Goal: Task Accomplishment & Management: Manage account settings

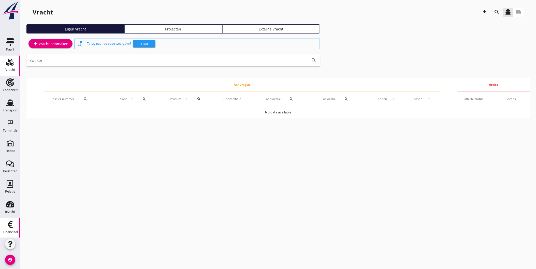
scroll to position [2, 0]
click at [8, 224] on icon "Financieel" at bounding box center [10, 223] width 8 height 8
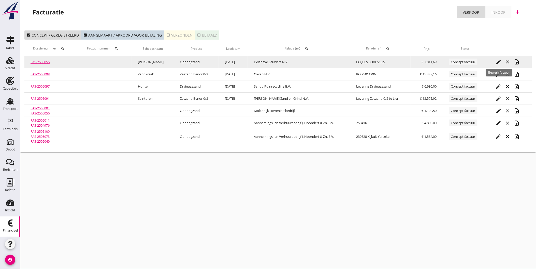
click at [500, 62] on icon "edit" at bounding box center [498, 62] width 6 height 6
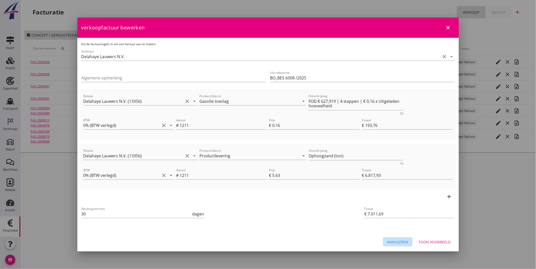
click at [392, 242] on div "Annuleren" at bounding box center [397, 242] width 21 height 5
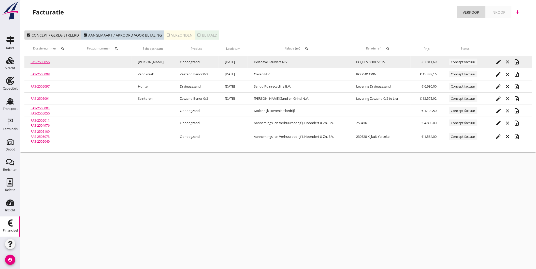
click at [41, 61] on link "FAS-2505056" at bounding box center [40, 62] width 19 height 5
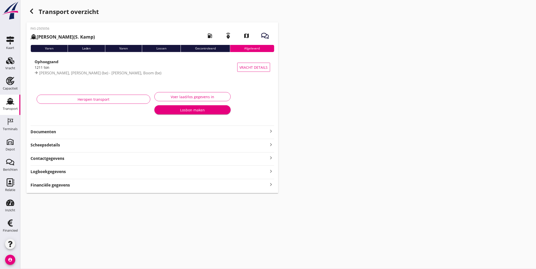
drag, startPoint x: 106, startPoint y: 132, endPoint x: 108, endPoint y: 134, distance: 3.1
click at [106, 132] on strong "Documenten" at bounding box center [149, 132] width 237 height 6
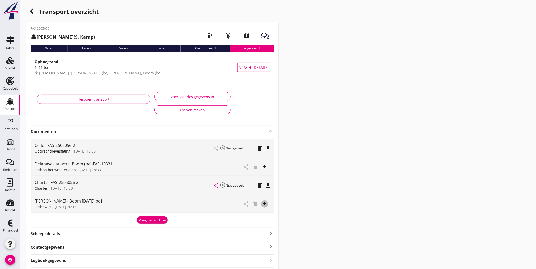
click at [266, 205] on icon "file_download" at bounding box center [264, 204] width 6 height 6
click at [111, 131] on strong "Documenten" at bounding box center [149, 132] width 237 height 6
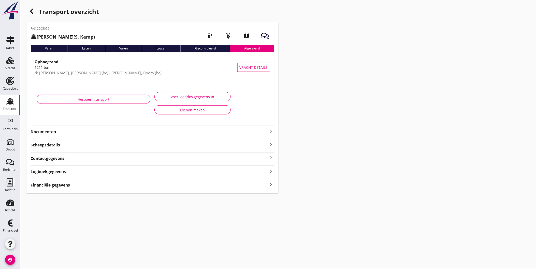
click at [86, 170] on div "Logboekgegevens keyboard_arrow_right" at bounding box center [153, 171] width 244 height 7
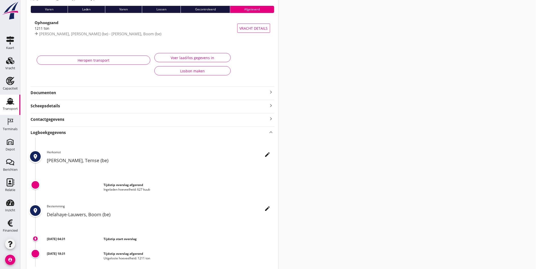
scroll to position [73, 0]
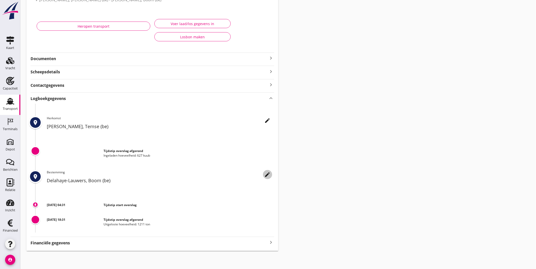
click at [266, 176] on icon "edit" at bounding box center [267, 175] width 6 height 6
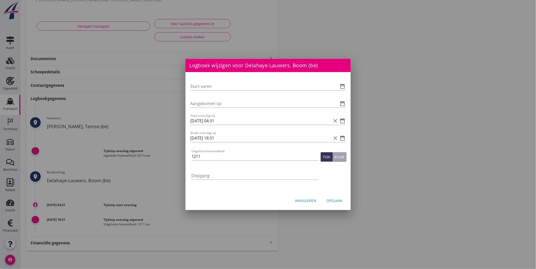
click at [190, 138] on div "Start varen date_range Aangekomen op date_range Start overslag op 22-08-2025 04…" at bounding box center [267, 132] width 165 height 120
click at [193, 138] on input "01-09-2025 18:31" at bounding box center [260, 138] width 141 height 8
type input "25-08-2025 18:31"
click at [334, 200] on div "Opslaan" at bounding box center [334, 200] width 16 height 5
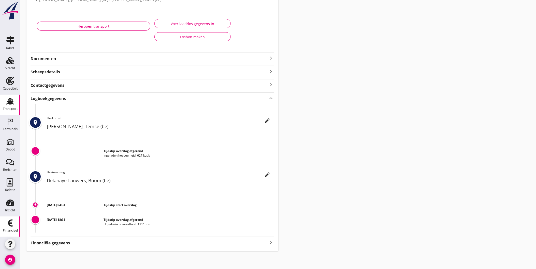
click at [7, 228] on div "Financieel" at bounding box center [10, 231] width 15 height 7
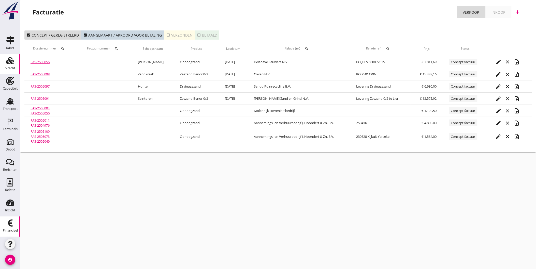
click at [11, 65] on div "Vracht" at bounding box center [10, 68] width 10 height 7
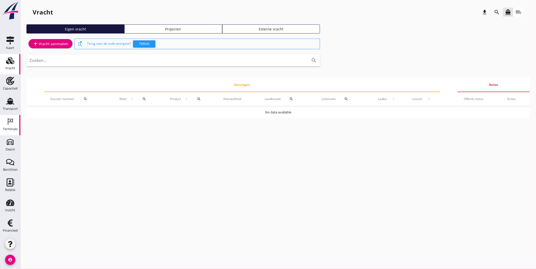
click at [12, 127] on div "Terminals" at bounding box center [10, 129] width 15 height 7
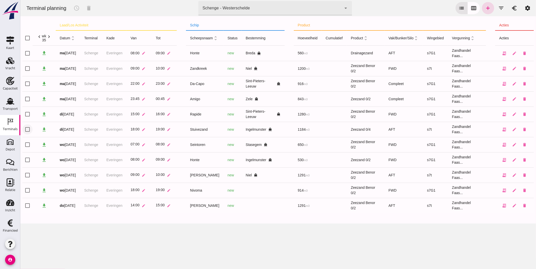
click at [28, 129] on input "checkbox" at bounding box center [27, 130] width 10 height 10
checkbox input "true"
click at [78, 9] on icon "schedule" at bounding box center [76, 8] width 6 height 6
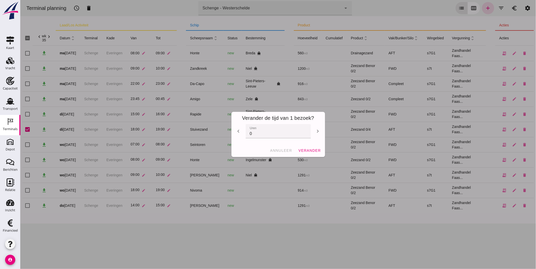
click at [314, 130] on icon "chevron_right" at bounding box center [317, 131] width 6 height 6
type input "4"
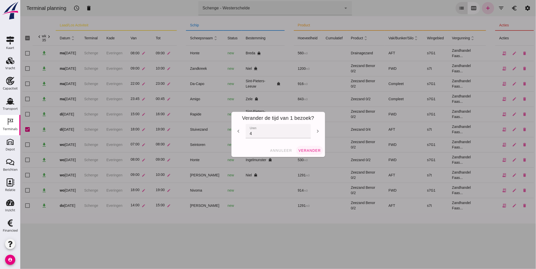
click at [308, 152] on span "verander" at bounding box center [309, 151] width 23 height 4
checkbox input "false"
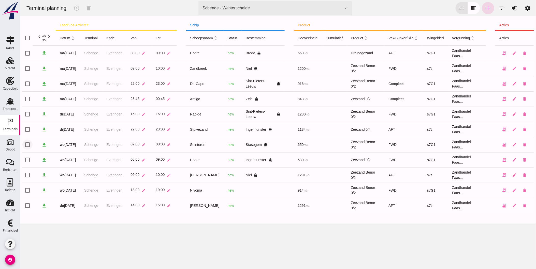
click at [28, 145] on input "checkbox" at bounding box center [27, 145] width 10 height 10
checkbox input "true"
click at [27, 159] on input "checkbox" at bounding box center [27, 160] width 10 height 10
checkbox input "true"
click at [26, 174] on input "checkbox" at bounding box center [27, 175] width 10 height 10
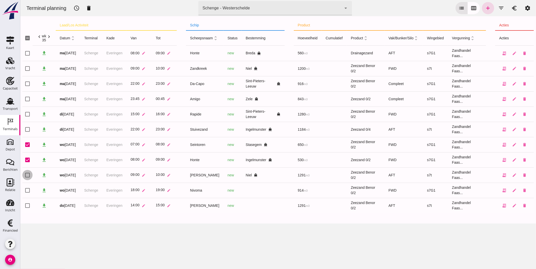
checkbox input "true"
click at [76, 5] on button "schedule" at bounding box center [76, 8] width 12 height 12
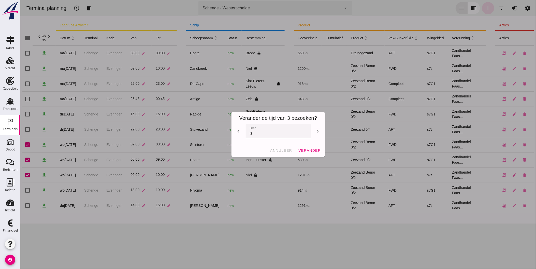
click at [314, 129] on icon "chevron_right" at bounding box center [317, 131] width 6 height 6
type input "1"
click at [310, 151] on span "verander" at bounding box center [309, 151] width 23 height 4
checkbox input "false"
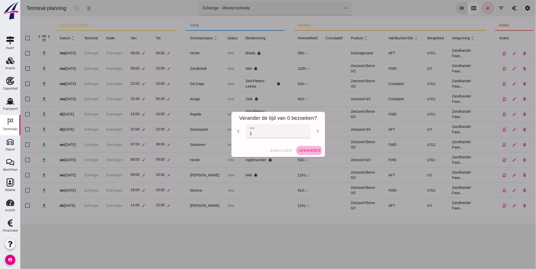
checkbox input "false"
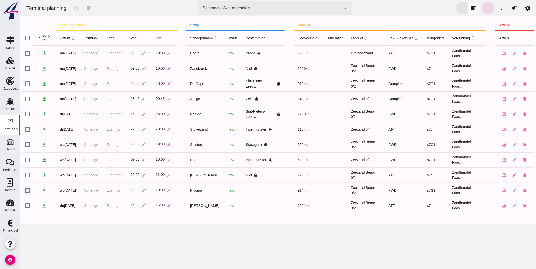
click at [26, 190] on input "checkbox" at bounding box center [27, 191] width 10 height 10
checkbox input "true"
click at [77, 8] on icon "schedule" at bounding box center [76, 8] width 6 height 6
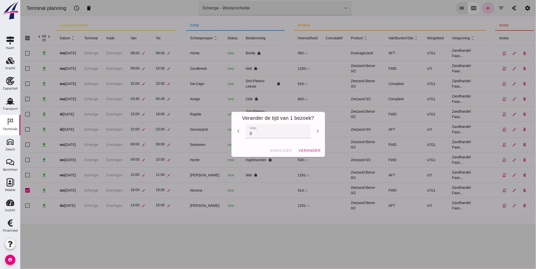
click at [317, 131] on icon "chevron_right" at bounding box center [317, 131] width 6 height 6
type input "1"
click at [315, 151] on span "verander" at bounding box center [309, 151] width 23 height 4
checkbox input "false"
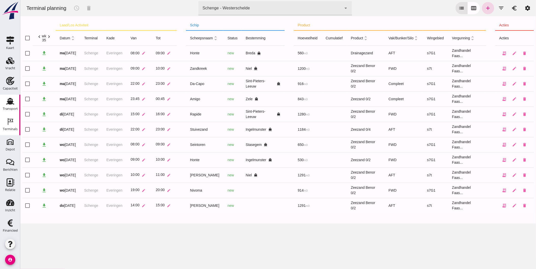
click at [6, 100] on icon "Transport" at bounding box center [10, 101] width 8 height 8
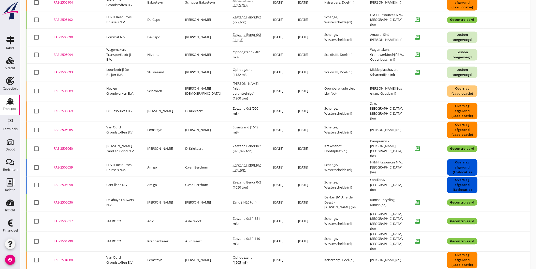
scroll to position [365, 0]
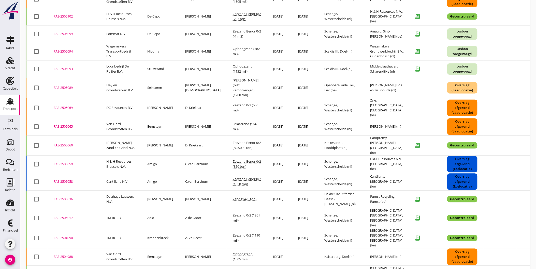
click at [64, 143] on div "FAS-2505060" at bounding box center [74, 145] width 40 height 5
click at [68, 197] on div "FAS-2505036" at bounding box center [74, 199] width 40 height 5
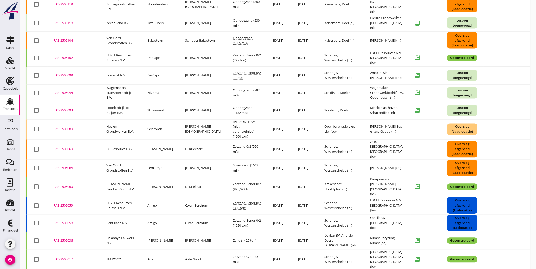
scroll to position [320, 0]
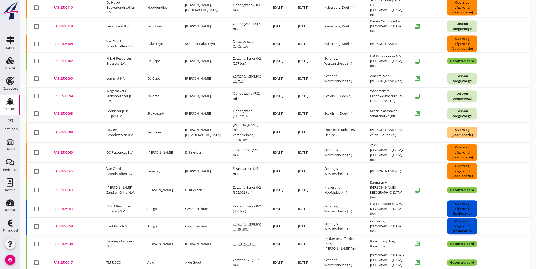
click at [60, 151] on div "FAS-2505069" at bounding box center [74, 153] width 40 height 5
click at [67, 94] on div "FAS-2505094" at bounding box center [74, 96] width 40 height 5
click at [69, 77] on div "FAS-2505099" at bounding box center [74, 79] width 40 height 5
click at [69, 59] on div "FAS-2505102" at bounding box center [74, 61] width 40 height 5
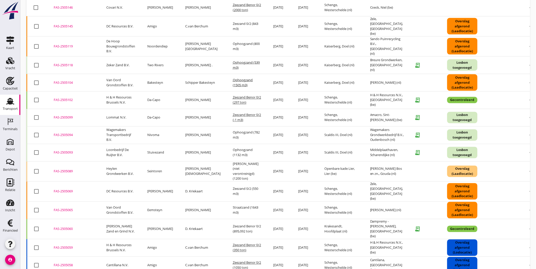
scroll to position [280, 0]
click at [68, 63] on div "FAS-2505118" at bounding box center [74, 65] width 40 height 5
click at [67, 44] on div "FAS-2505119" at bounding box center [74, 46] width 40 height 5
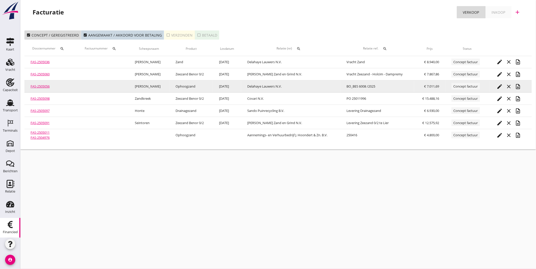
click at [40, 86] on link "FAS-2505056" at bounding box center [40, 86] width 19 height 5
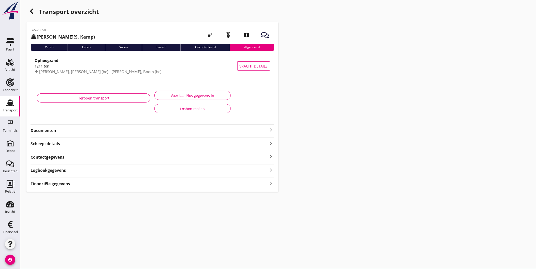
click at [192, 97] on div "Voer laad/los gegevens in" at bounding box center [193, 95] width 68 height 5
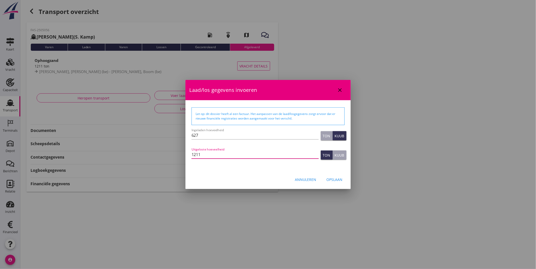
click at [213, 156] on input "1211" at bounding box center [254, 155] width 127 height 8
type input "1210"
click at [334, 179] on div "Opslaan" at bounding box center [334, 179] width 16 height 5
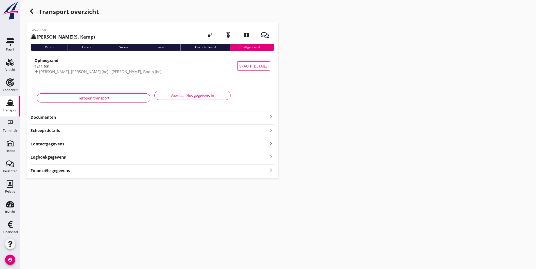
click at [210, 169] on div "Financiële gegevens keyboard_arrow_right" at bounding box center [153, 170] width 244 height 7
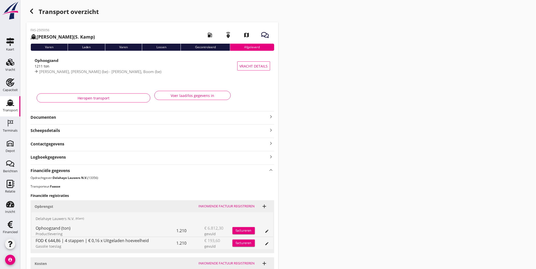
click at [215, 96] on div "Voer laad/los gegevens in" at bounding box center [193, 95] width 68 height 5
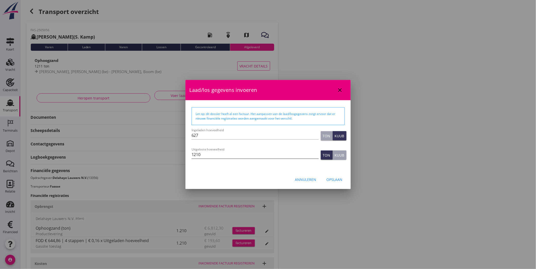
click at [221, 156] on input "1210" at bounding box center [254, 155] width 127 height 8
type input "1211"
click at [332, 177] on div "Opslaan" at bounding box center [334, 179] width 16 height 5
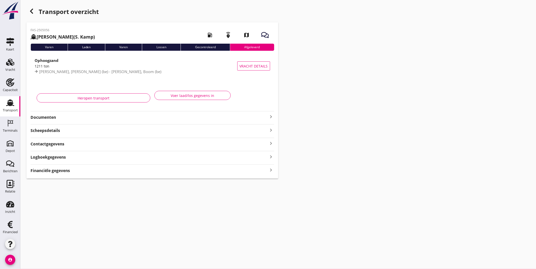
click at [247, 171] on div "Financiële gegevens keyboard_arrow_right" at bounding box center [153, 170] width 244 height 7
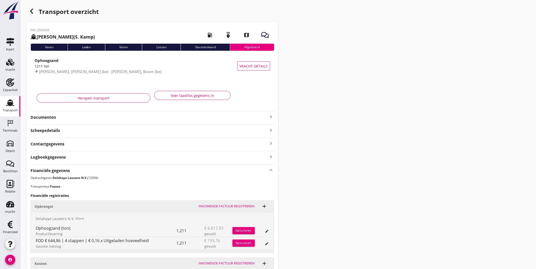
scroll to position [131, 0]
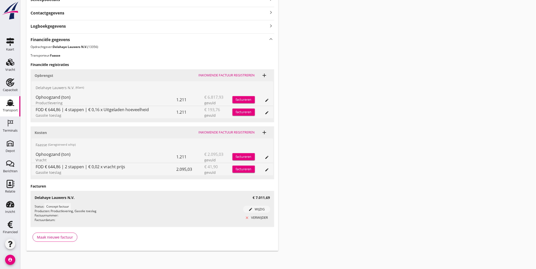
click at [259, 217] on div "close verwijder" at bounding box center [256, 218] width 23 height 5
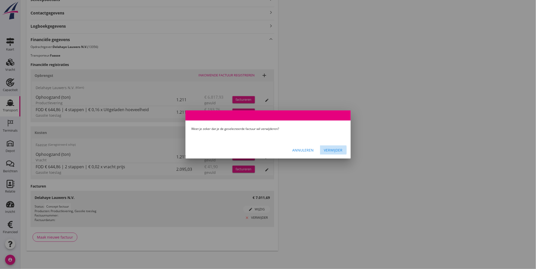
click at [332, 149] on div "Verwijder" at bounding box center [333, 150] width 19 height 5
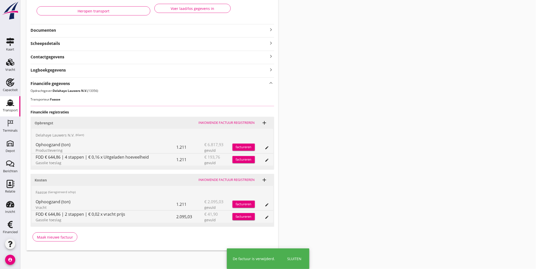
scroll to position [83, 0]
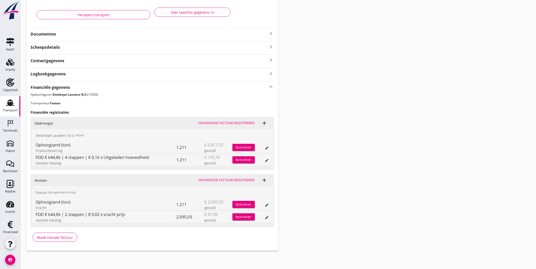
click at [243, 146] on div "factureren" at bounding box center [243, 147] width 22 height 5
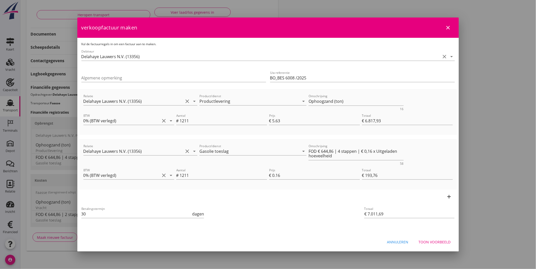
click at [439, 241] on div "Toon voorbeeld" at bounding box center [434, 242] width 32 height 5
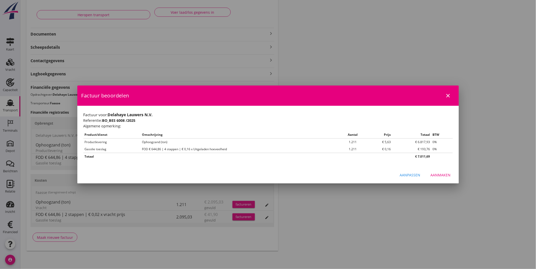
click at [453, 178] on button "Aanmaken" at bounding box center [440, 175] width 28 height 9
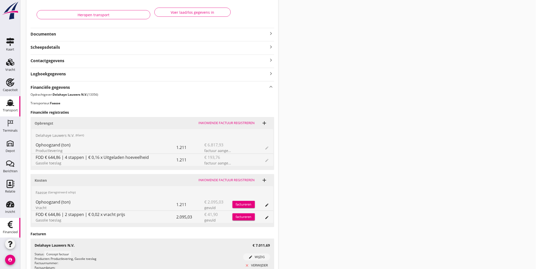
click at [6, 228] on icon "Financieel" at bounding box center [10, 225] width 8 height 8
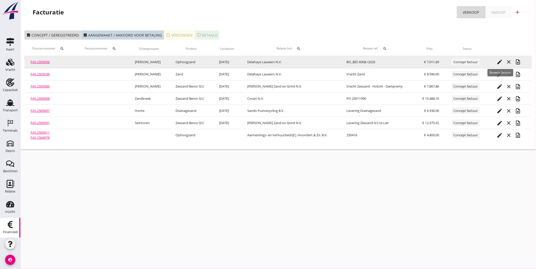
click at [498, 62] on icon "edit" at bounding box center [499, 62] width 6 height 6
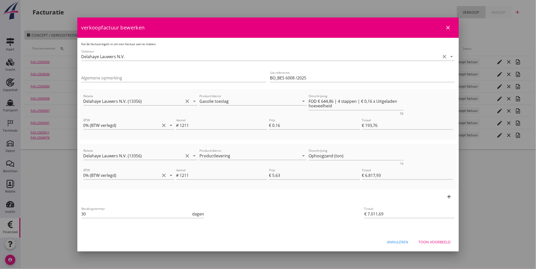
click at [392, 240] on div "Annuleren" at bounding box center [397, 242] width 21 height 5
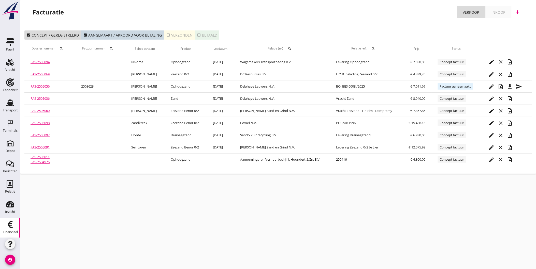
click at [177, 34] on div "check_box_outline_blank Verzonden" at bounding box center [179, 35] width 26 height 5
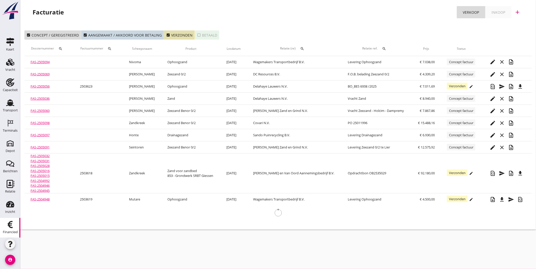
click at [301, 48] on icon "search" at bounding box center [302, 49] width 4 height 4
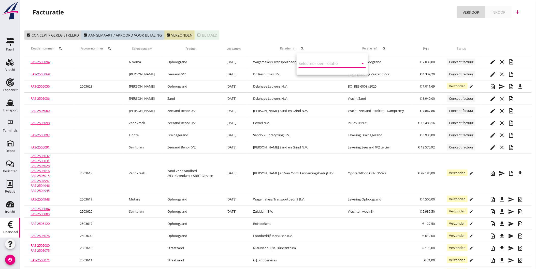
click at [307, 63] on input "text" at bounding box center [324, 63] width 53 height 8
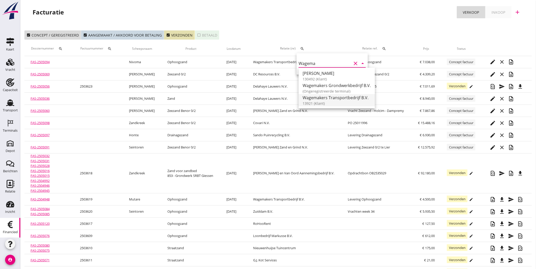
click at [345, 100] on div "Wagemakers Transportbedrijf B.V." at bounding box center [337, 98] width 68 height 6
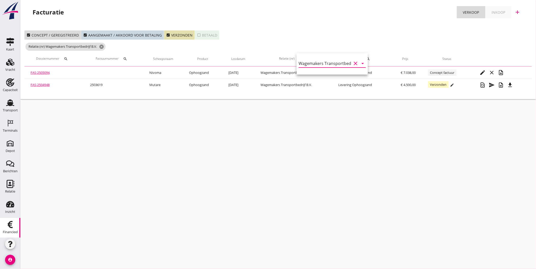
type input "Wagemakers Transportbedrijf B.V. (13921)"
click at [342, 27] on div "check_box Concept / geregistreerd check_box Aangemaakt / akkoord voor betaling …" at bounding box center [277, 62] width 515 height 73
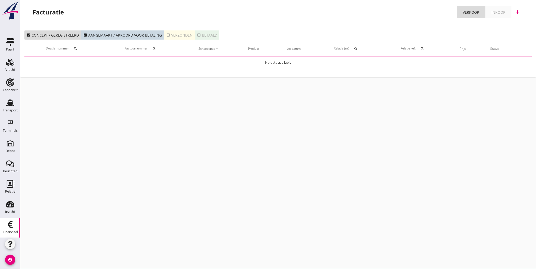
scroll to position [2, 0]
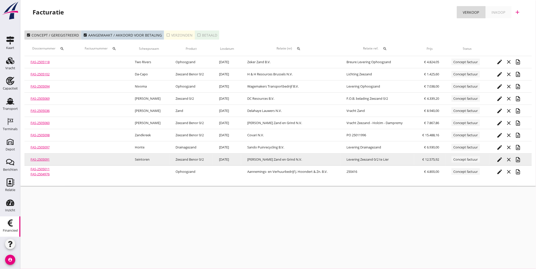
click at [47, 159] on link "FAS-2505091" at bounding box center [40, 159] width 19 height 5
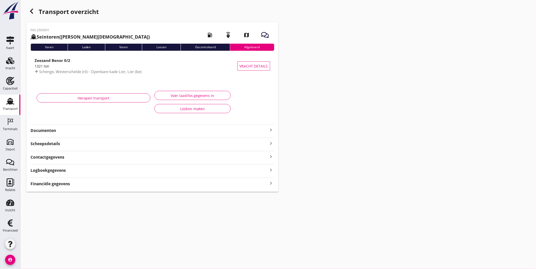
click at [151, 184] on div "Financiële gegevens keyboard_arrow_right" at bounding box center [153, 183] width 244 height 7
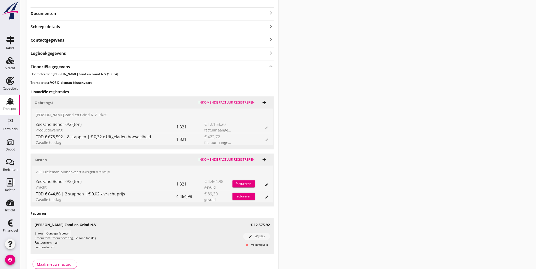
scroll to position [144, 0]
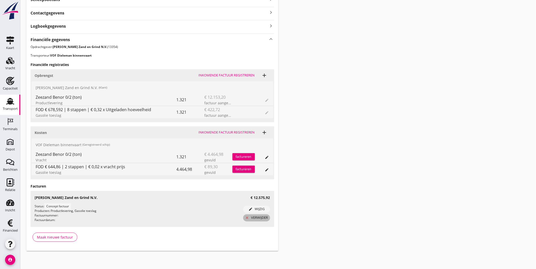
click at [261, 217] on div "close verwijder" at bounding box center [256, 218] width 23 height 5
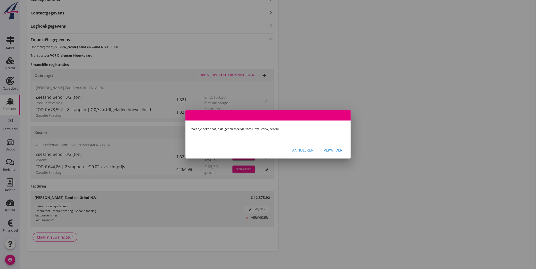
click at [335, 144] on div "Annuleren Verwijder" at bounding box center [267, 150] width 165 height 17
click at [335, 147] on button "Verwijder" at bounding box center [333, 150] width 27 height 9
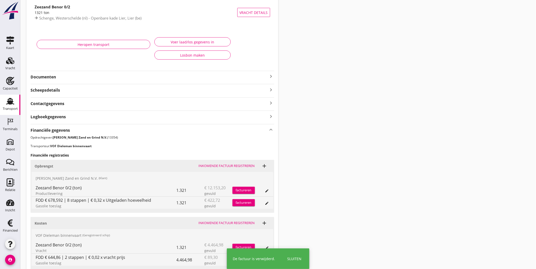
scroll to position [0, 0]
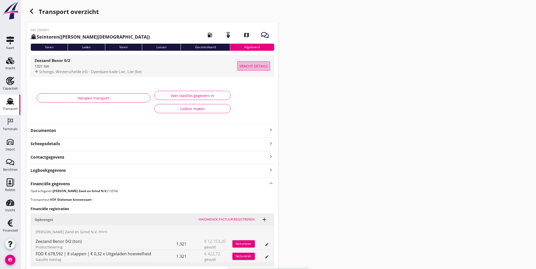
click at [254, 68] on span "Vracht details" at bounding box center [253, 66] width 28 height 5
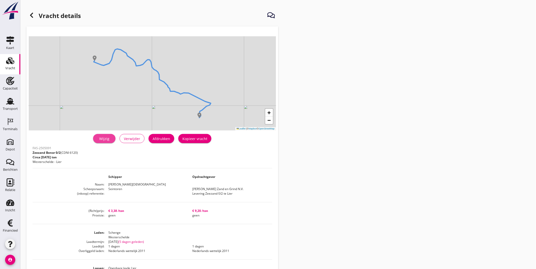
click at [108, 138] on div "Wijzig" at bounding box center [104, 138] width 14 height 5
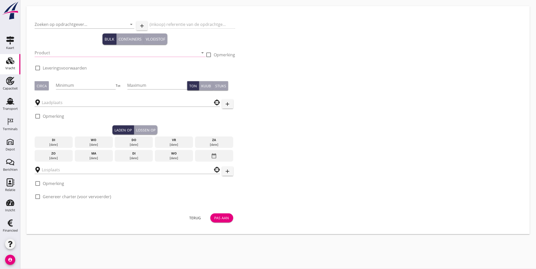
type input "[PERSON_NAME] Zand en Grind N.V."
type input "Levering Zeezand 0/2 te Lier"
type input "Zeezand Benor 0/2 (6120)"
type input "1250"
checkbox input "true"
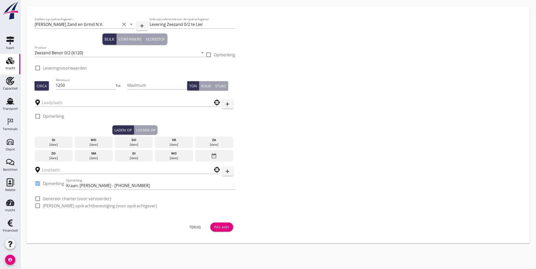
checkbox input "true"
type input "Schenge"
type input "Openbare kade Lier"
checkbox input "true"
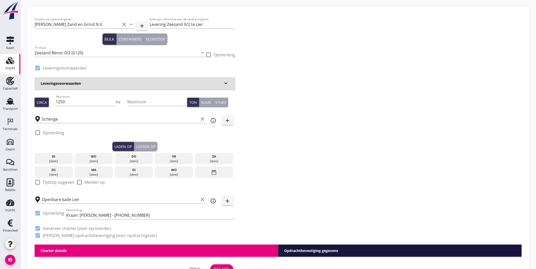
type input "3.38"
checkbox input "false"
radio input "false"
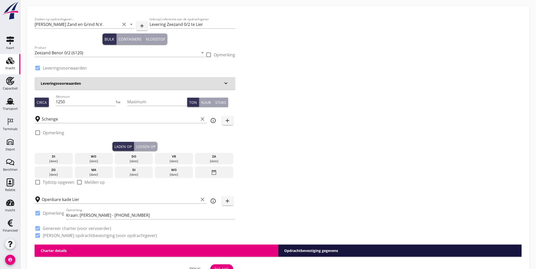
checkbox input "true"
type input "1"
type input "9.2"
checkbox input "false"
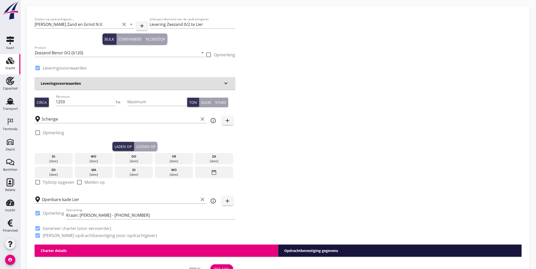
radio input "false"
checkbox input "true"
type input "1"
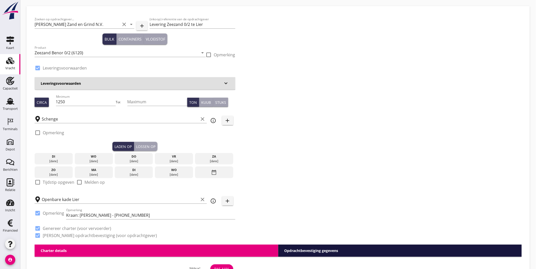
type input "1"
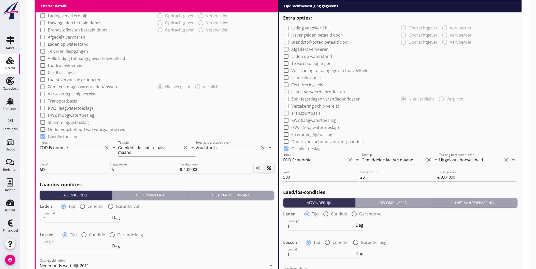
scroll to position [377, 0]
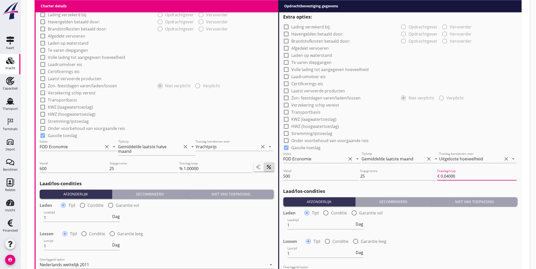
drag, startPoint x: 446, startPoint y: 177, endPoint x: 486, endPoint y: 179, distance: 39.5
click at [487, 178] on input "0.04000" at bounding box center [478, 176] width 76 height 8
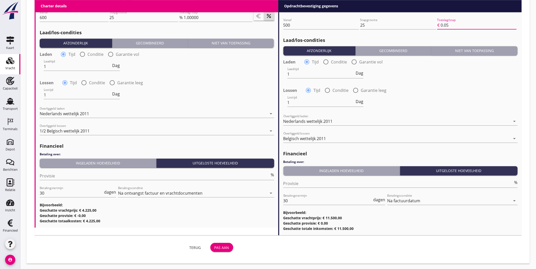
scroll to position [528, 0]
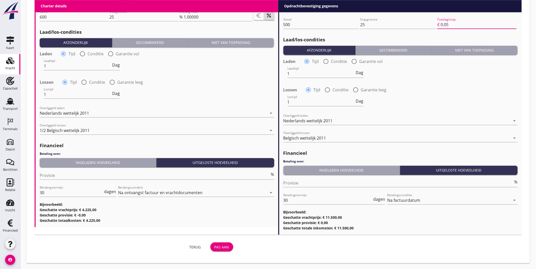
type input "0.05"
click at [224, 248] on div "Pas aan" at bounding box center [221, 247] width 15 height 5
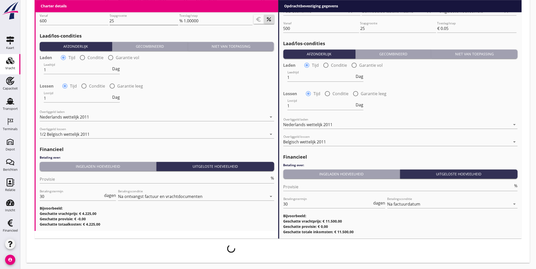
scroll to position [524, 0]
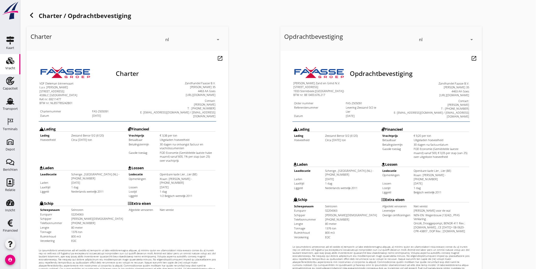
scroll to position [107, 0]
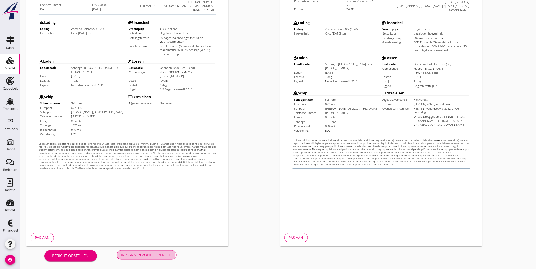
click at [154, 255] on div "Inplannen zonder bericht" at bounding box center [146, 255] width 51 height 5
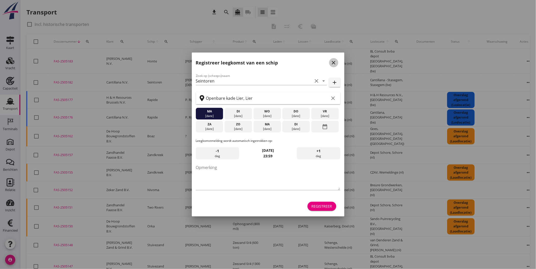
click at [334, 62] on icon "close" at bounding box center [333, 63] width 6 height 6
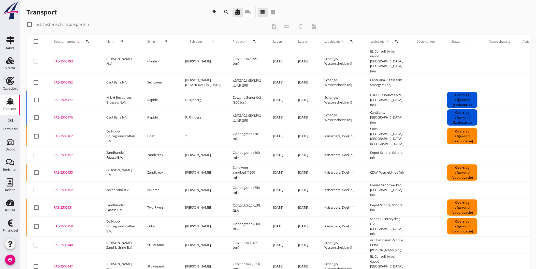
click at [76, 22] on label "Incl. historische transporten" at bounding box center [62, 24] width 54 height 5
checkbox input "true"
click at [168, 41] on icon "search" at bounding box center [166, 42] width 4 height 4
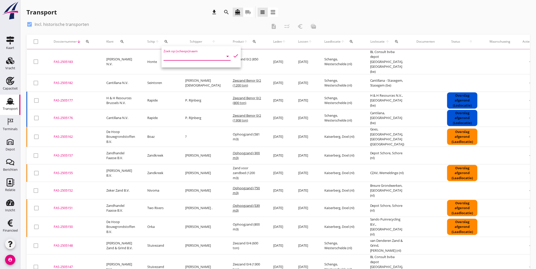
click at [187, 54] on input "Zoek op (scheeps)naam" at bounding box center [189, 56] width 53 height 8
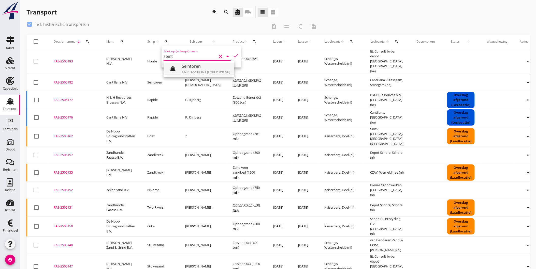
click at [194, 68] on div "Seintoren" at bounding box center [206, 66] width 48 height 6
click at [233, 54] on icon "check" at bounding box center [236, 56] width 6 height 6
type input "Seintoren"
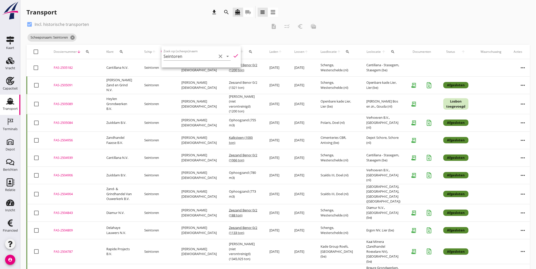
click at [63, 85] on div "FAS-2505091" at bounding box center [74, 85] width 40 height 5
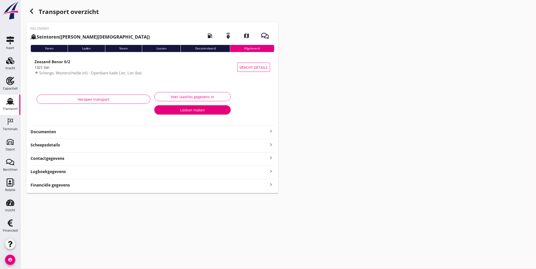
type input "773"
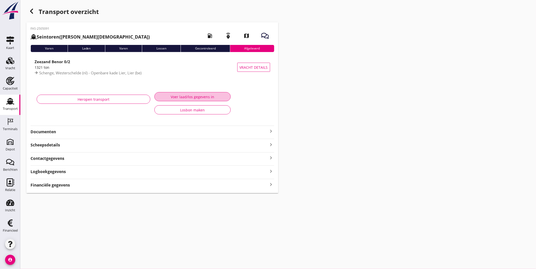
click at [186, 97] on div "Voer laad/los gegevens in" at bounding box center [193, 96] width 68 height 5
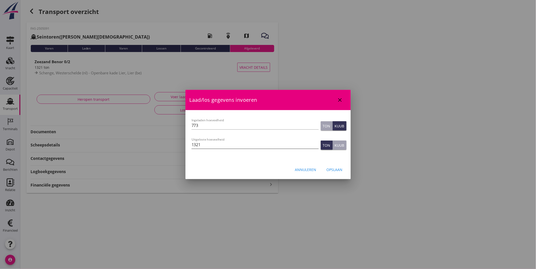
click at [216, 145] on input "1321" at bounding box center [254, 145] width 127 height 8
type input "1320"
click at [334, 169] on div "Opslaan" at bounding box center [334, 169] width 16 height 5
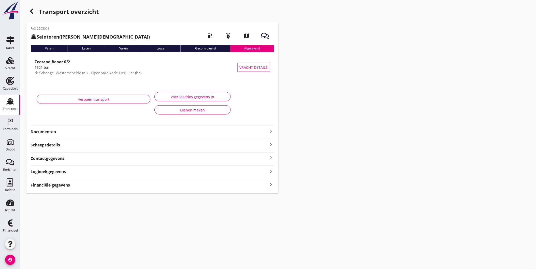
click at [211, 184] on div "Financiële gegevens keyboard_arrow_right" at bounding box center [153, 185] width 244 height 7
click at [222, 171] on div "Financiële gegevens keyboard_arrow_right" at bounding box center [153, 171] width 244 height 7
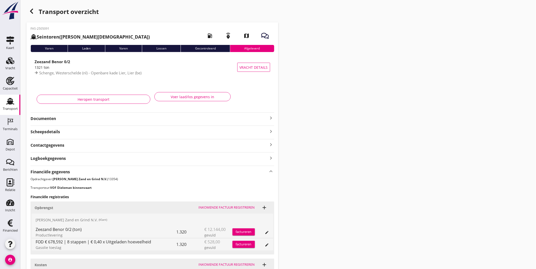
click at [216, 95] on div "Voer laad/los gegevens in" at bounding box center [193, 96] width 68 height 5
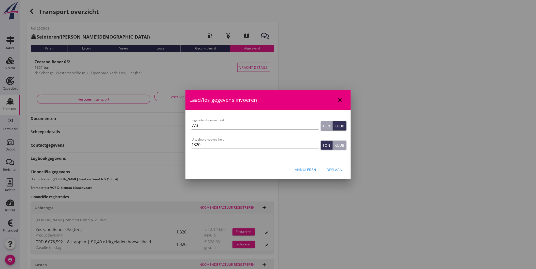
click at [224, 143] on input "1320" at bounding box center [254, 145] width 127 height 8
type input "1321"
click at [335, 169] on div "Opslaan" at bounding box center [334, 169] width 16 height 5
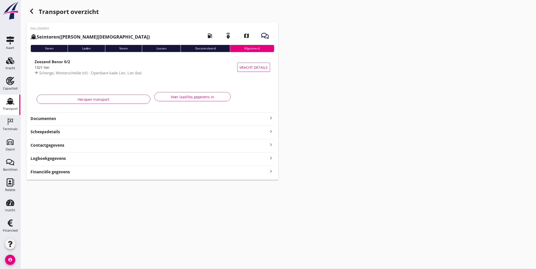
click at [263, 173] on div "Financiële gegevens keyboard_arrow_right" at bounding box center [153, 171] width 244 height 7
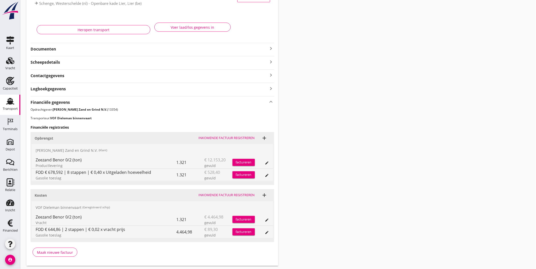
scroll to position [85, 0]
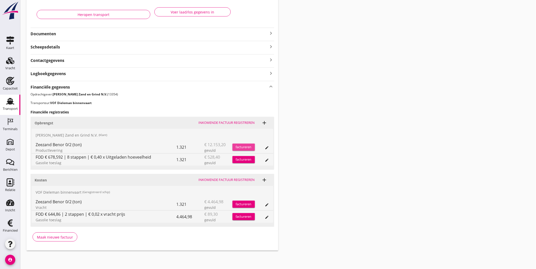
click at [249, 147] on div "factureren" at bounding box center [243, 147] width 22 height 5
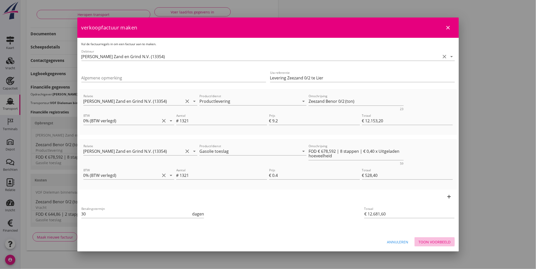
click at [425, 240] on div "Toon voorbeeld" at bounding box center [434, 242] width 32 height 5
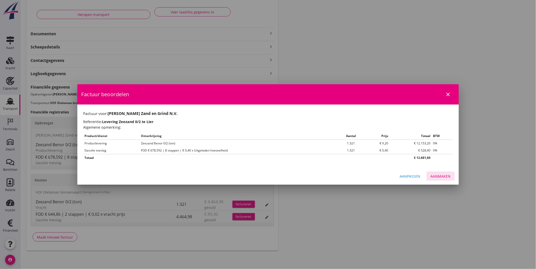
click at [443, 175] on div "Aanmaken" at bounding box center [440, 176] width 20 height 5
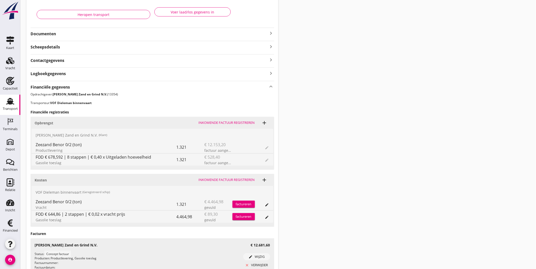
click at [10, 107] on div "Transport" at bounding box center [10, 108] width 15 height 3
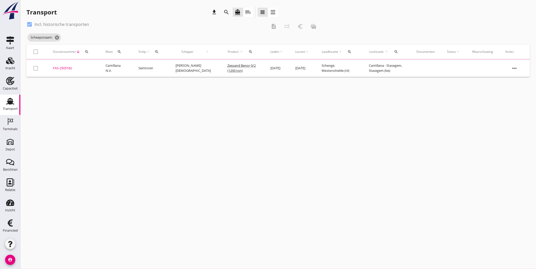
click at [79, 24] on label "Incl. historische transporten" at bounding box center [62, 24] width 54 height 5
checkbox input "false"
click at [74, 38] on icon "cancel" at bounding box center [72, 37] width 5 height 5
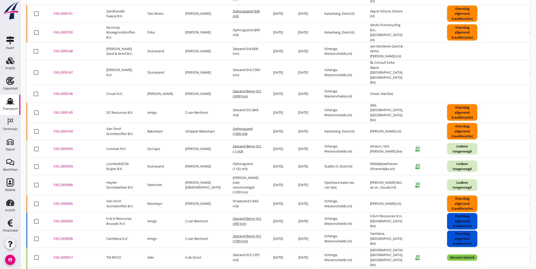
scroll to position [242, 0]
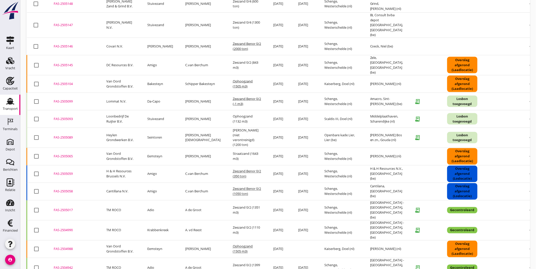
click at [524, 131] on icon "more_horiz" at bounding box center [531, 138] width 14 height 14
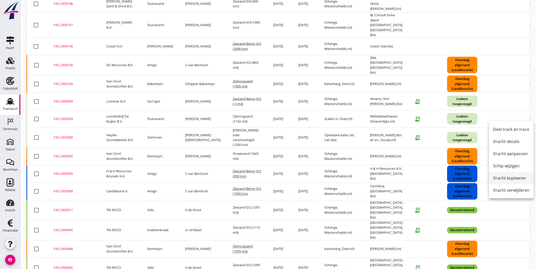
click at [512, 179] on div "Vracht kopieeren" at bounding box center [511, 178] width 36 height 6
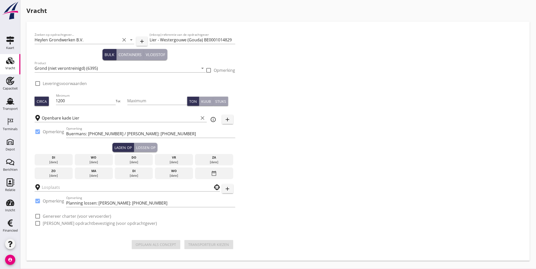
type input "J. Bos en zn."
checkbox input "true"
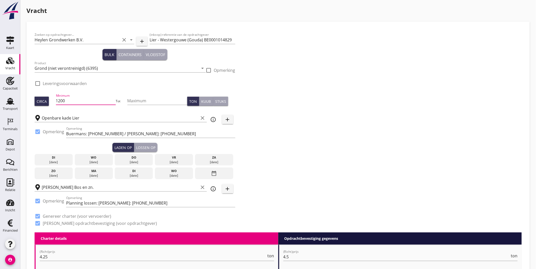
drag, startPoint x: 88, startPoint y: 99, endPoint x: 59, endPoint y: 96, distance: 29.7
click at [59, 96] on div "Minimum 1200" at bounding box center [86, 102] width 60 height 16
type input "1250"
click at [104, 160] on div "27 aug." at bounding box center [94, 162] width 36 height 5
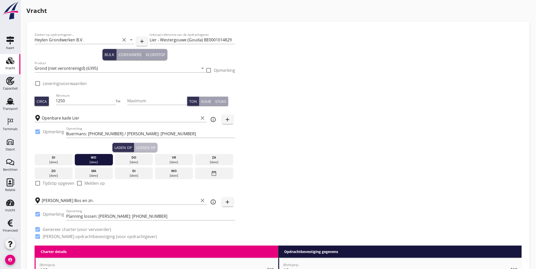
click at [146, 147] on div "Lossen op" at bounding box center [145, 147] width 19 height 5
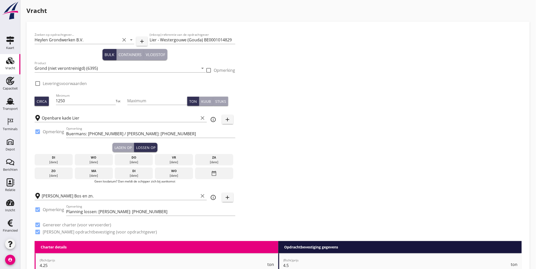
click at [139, 157] on div "do" at bounding box center [134, 158] width 36 height 5
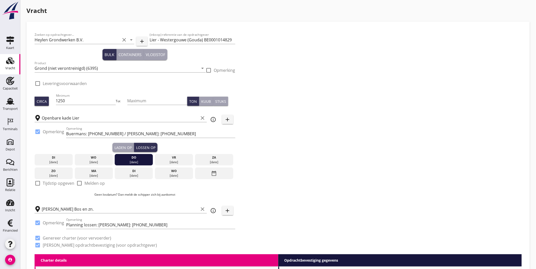
click at [277, 186] on div "Zoeken op opdrachtgever... Heylen Grondwerken B.V. clear arrow_drop_down add (i…" at bounding box center [278, 142] width 491 height 225
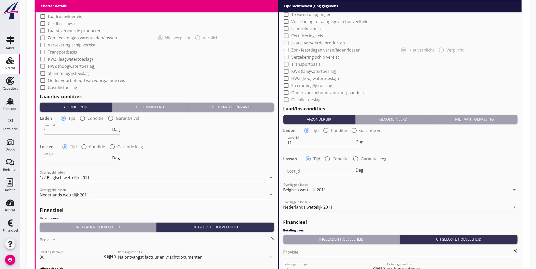
scroll to position [503, 0]
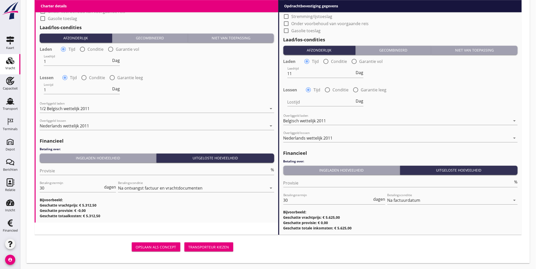
click at [210, 248] on div "Transporteur kiezen" at bounding box center [208, 247] width 41 height 5
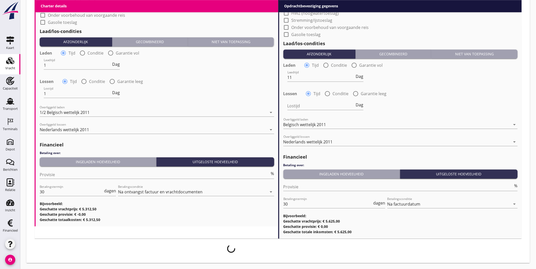
scroll to position [499, 0]
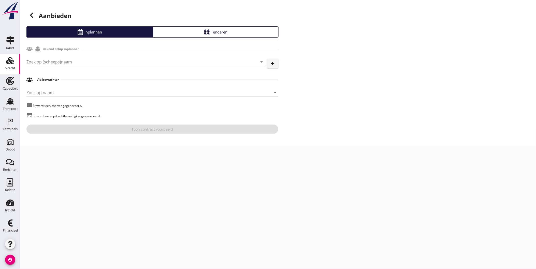
click at [149, 62] on input "Zoek op (scheeps)naam" at bounding box center [138, 62] width 224 height 8
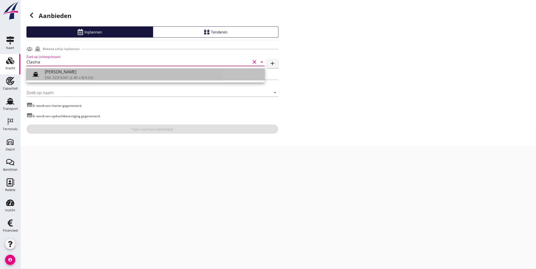
click at [112, 75] on div "ENI: 02316341 (L:80 x B:9.53)" at bounding box center [153, 77] width 216 height 5
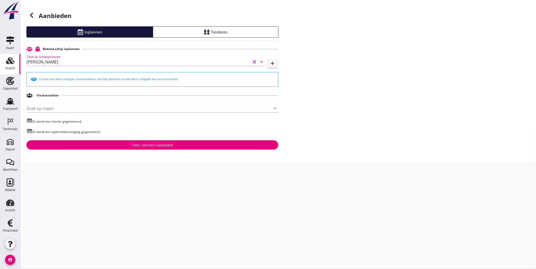
type input "Clasina Maria"
click at [130, 143] on div "Toon contract voorbeeld" at bounding box center [153, 145] width 244 height 5
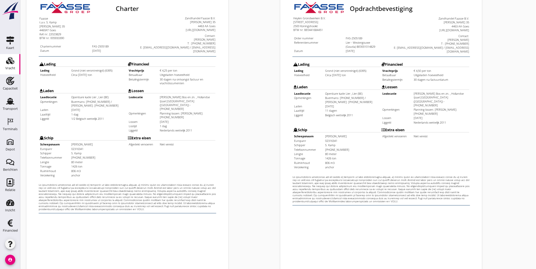
scroll to position [107, 0]
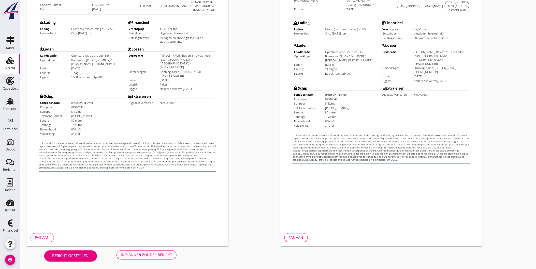
click at [160, 253] on div "Inplannen zonder bericht" at bounding box center [146, 255] width 51 height 5
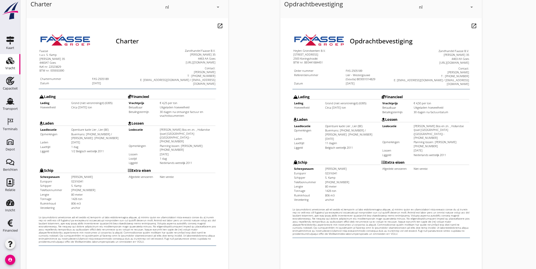
scroll to position [27, 0]
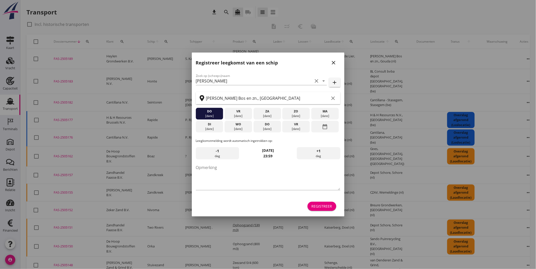
click at [335, 61] on icon "close" at bounding box center [333, 63] width 6 height 6
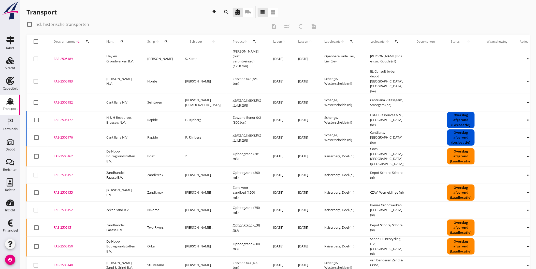
click at [522, 57] on icon "more_horiz" at bounding box center [529, 59] width 14 height 14
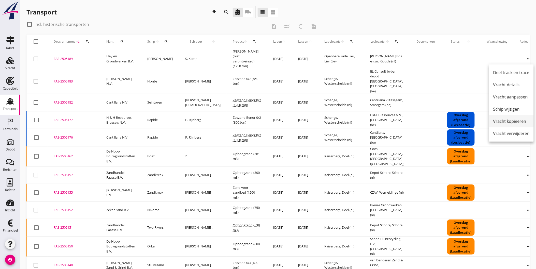
click at [518, 121] on div "Vracht kopieeren" at bounding box center [511, 121] width 36 height 6
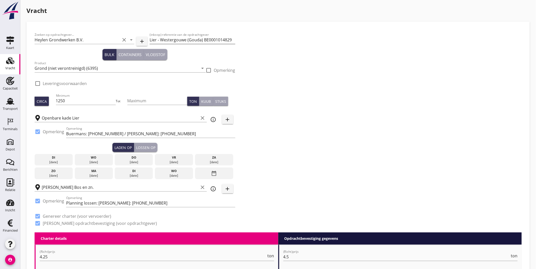
click at [163, 39] on input "Lier - Westergouwe (Gouda) BE0001014829" at bounding box center [191, 40] width 85 height 8
drag, startPoint x: 149, startPoint y: 39, endPoint x: 417, endPoint y: 45, distance: 267.8
click at [417, 45] on div "Zoeken op opdrachtgever... Heylen Grondwerken B.V. clear arrow_drop_down add (i…" at bounding box center [278, 131] width 491 height 203
paste input "transport 06-50 In het kader van BE0001014605 Lier - project A27"
paste input "Lier - project A27"
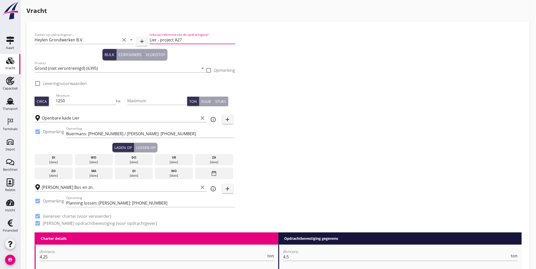
paste input "transport 06-50 In het kader van BE0001014605"
type input "Transport 06-50 / BE0001014605 Lier - project A27"
drag, startPoint x: 106, startPoint y: 159, endPoint x: 142, endPoint y: 154, distance: 36.5
click at [106, 159] on div "wo" at bounding box center [94, 158] width 36 height 5
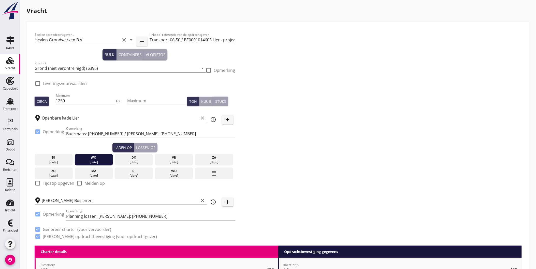
click at [152, 147] on div "Lossen op" at bounding box center [145, 147] width 19 height 5
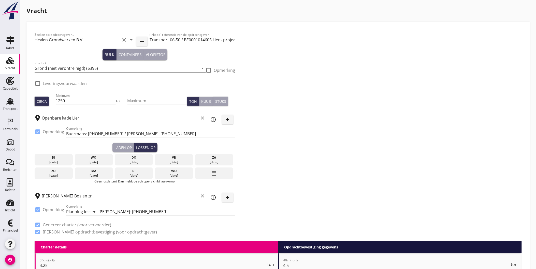
click at [172, 160] on div "29 aug." at bounding box center [174, 162] width 36 height 5
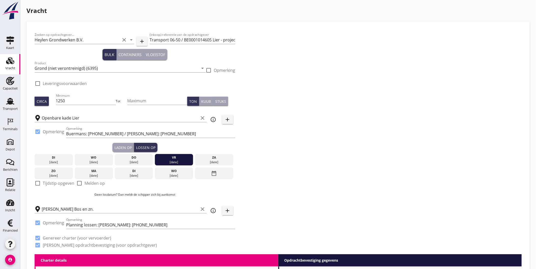
click at [52, 182] on label "Tijdstip opgeven" at bounding box center [59, 183] width 32 height 5
checkbox input "true"
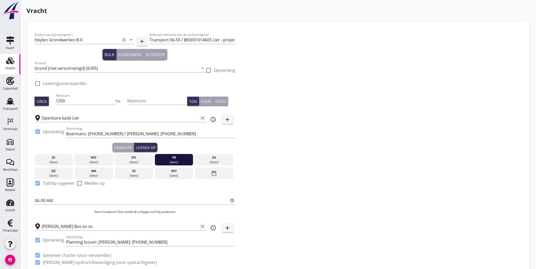
click at [266, 204] on div "Zoeken op opdrachtgever... Heylen Grondwerken B.V. clear arrow_drop_down add (i…" at bounding box center [278, 151] width 491 height 242
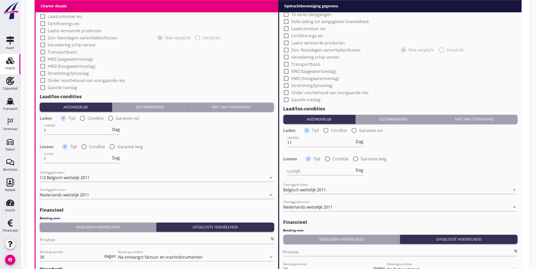
scroll to position [520, 0]
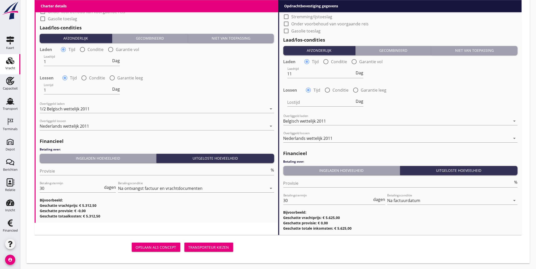
click at [217, 246] on div "Transporteur kiezen" at bounding box center [208, 247] width 41 height 5
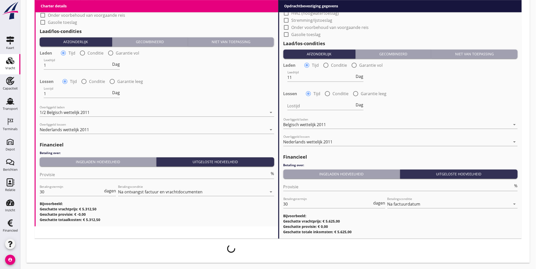
scroll to position [517, 0]
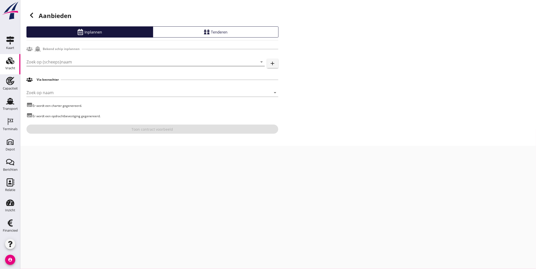
click at [86, 63] on input "Zoek op (scheeps)naam" at bounding box center [138, 62] width 224 height 8
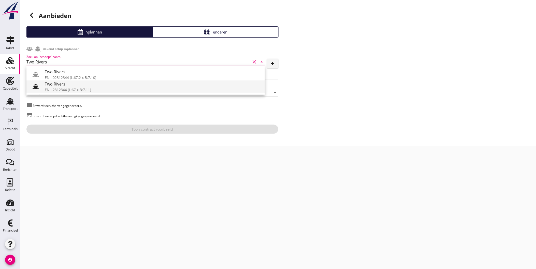
click at [89, 89] on div "ENI: 2312344 (L:67 x B:7.11)" at bounding box center [153, 89] width 216 height 5
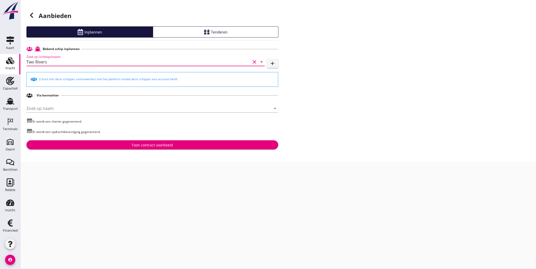
type input "Two Rivers"
click at [112, 141] on button "Toon contract voorbeeld" at bounding box center [152, 145] width 252 height 9
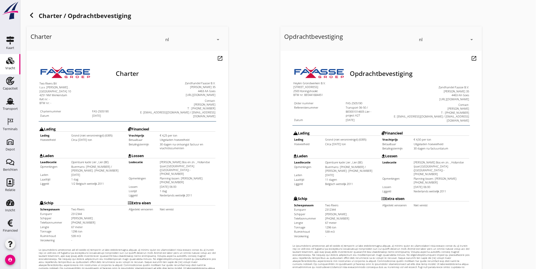
scroll to position [107, 0]
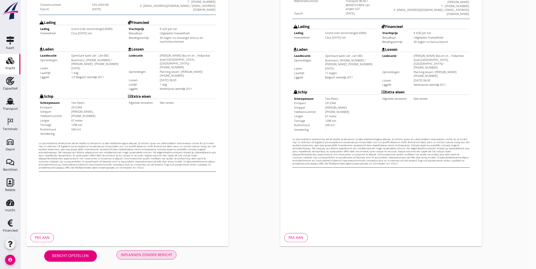
click at [145, 253] on div "Inplannen zonder bericht" at bounding box center [146, 255] width 51 height 5
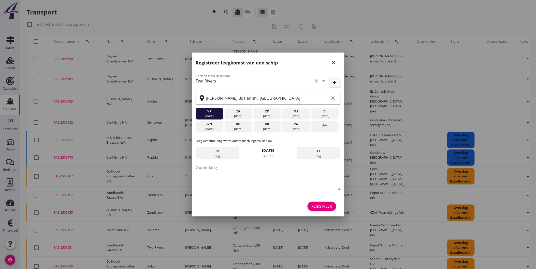
click at [336, 61] on icon "close" at bounding box center [333, 63] width 6 height 6
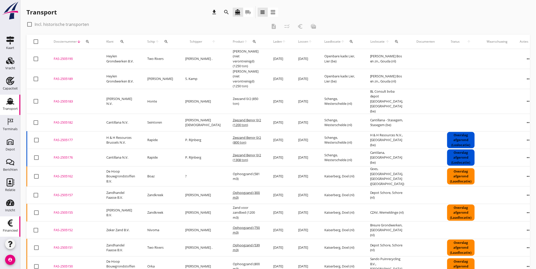
click at [6, 229] on div "Financieel" at bounding box center [10, 230] width 15 height 3
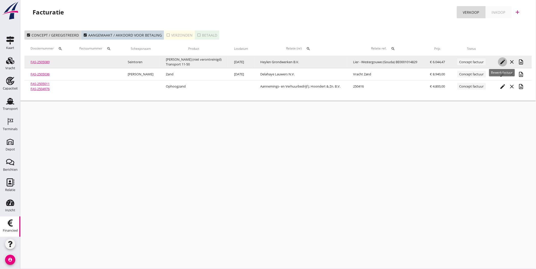
click at [502, 62] on icon "edit" at bounding box center [502, 62] width 6 height 6
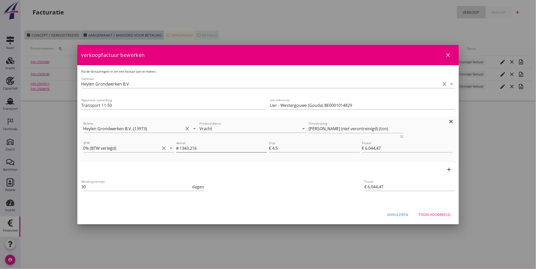
click at [203, 153] on div "Aantal # 1343.216" at bounding box center [221, 148] width 91 height 8
drag, startPoint x: 199, startPoint y: 146, endPoint x: 110, endPoint y: 140, distance: 90.0
click at [104, 140] on div "BTW 0% (BTW verlegd) clear arrow_drop_down Aantal # 1343.216 Prijs € 4.5 Totaal…" at bounding box center [267, 148] width 371 height 19
type input "1359"
type input "€ 6.115,50"
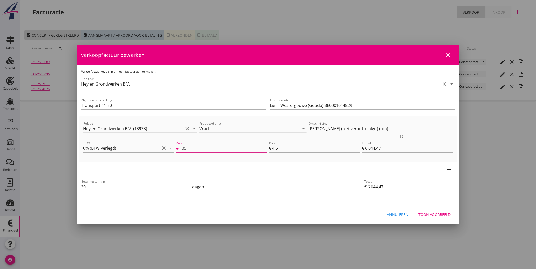
type input "€ 6.115,50"
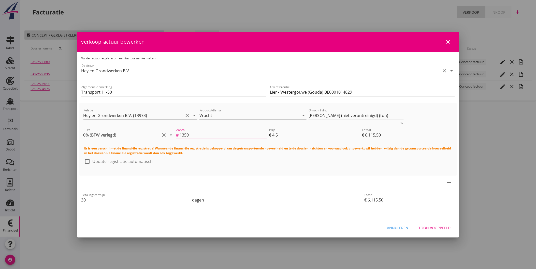
type input "135"
type input "€ 607,50"
type input "1354"
type input "€ 6.093,00"
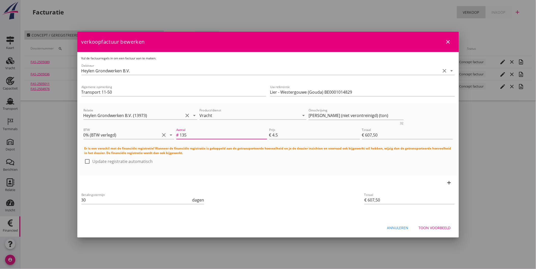
type input "€ 6.093,00"
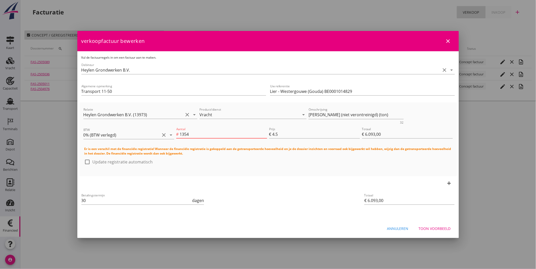
type input "€ 0,00"
type input "1354.0"
type input "€ 6.093,00"
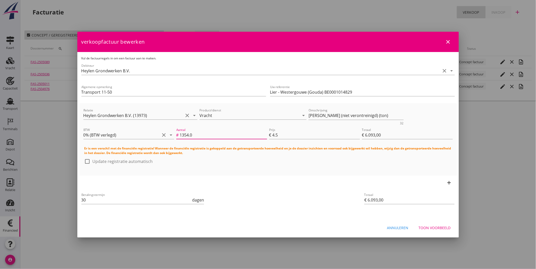
type input "1354.02"
type input "€ 6.093,09"
type input "1354.029"
type input "€ 6.093,13"
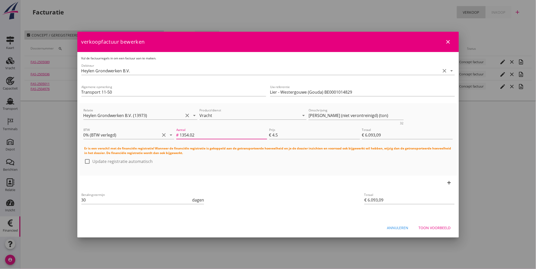
type input "€ 6.093,13"
drag, startPoint x: 214, startPoint y: 137, endPoint x: 174, endPoint y: 135, distance: 39.7
click at [175, 135] on div "Aantal # 1354.029" at bounding box center [221, 135] width 93 height 19
type input "1354.029"
click at [437, 227] on div "Toon voorbeeld" at bounding box center [434, 227] width 32 height 5
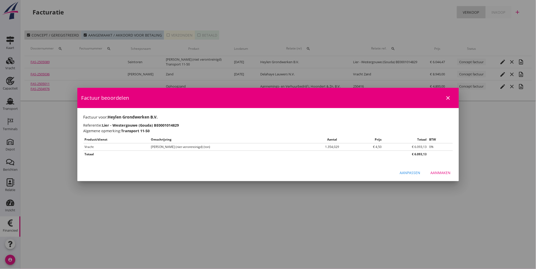
click at [445, 173] on div "Aanmaken" at bounding box center [440, 172] width 20 height 5
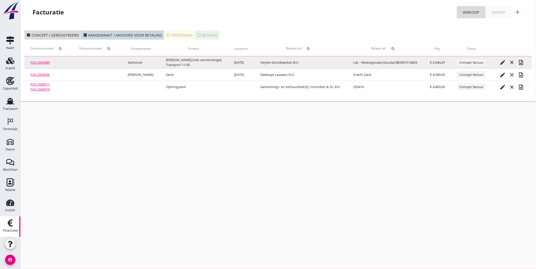
click at [44, 62] on link "FAS-2505089" at bounding box center [40, 62] width 19 height 5
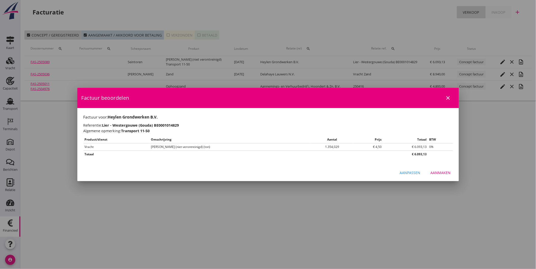
click at [449, 97] on icon "close" at bounding box center [448, 98] width 6 height 6
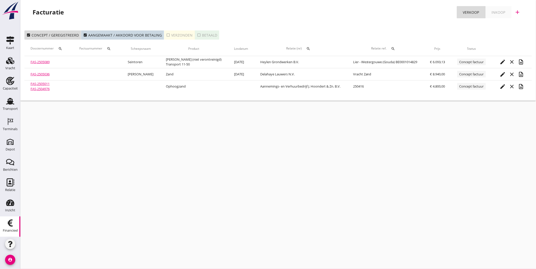
click at [41, 60] on link "FAS-2505089" at bounding box center [40, 62] width 19 height 5
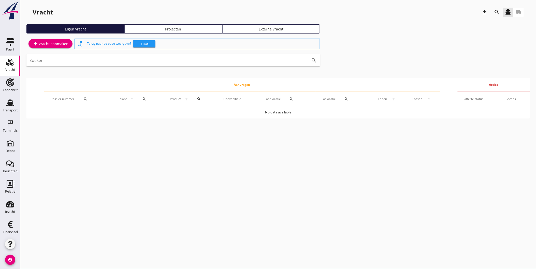
click at [176, 31] on div "Projecten" at bounding box center [173, 28] width 93 height 5
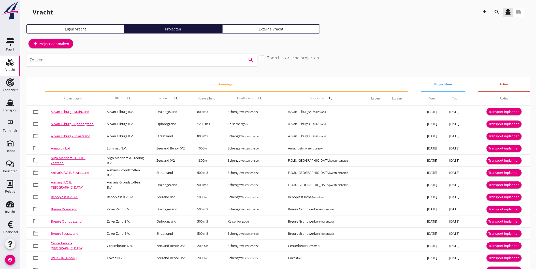
click at [140, 60] on input "Zoeken..." at bounding box center [134, 60] width 210 height 8
type input "Nieuwpoort"
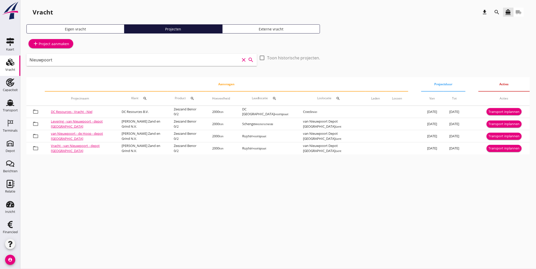
click at [244, 61] on icon "clear" at bounding box center [243, 60] width 6 height 6
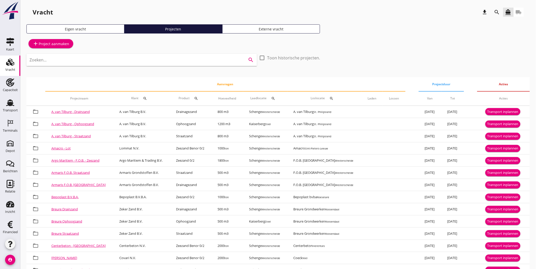
click at [143, 97] on icon "search" at bounding box center [145, 99] width 4 height 4
click at [166, 113] on input "Zoeken op opdrachtgever..." at bounding box center [164, 113] width 53 height 8
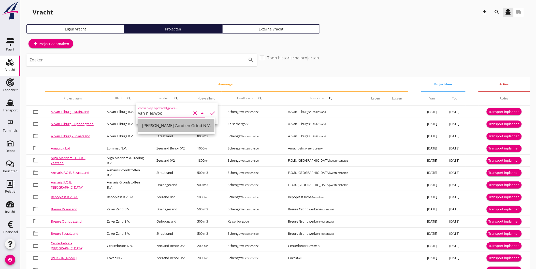
click at [188, 126] on div "[PERSON_NAME] Zand en Grind N.V." at bounding box center [176, 126] width 69 height 6
type input "[PERSON_NAME] Zand en Grind N.V."
click at [211, 112] on icon "check" at bounding box center [212, 113] width 6 height 6
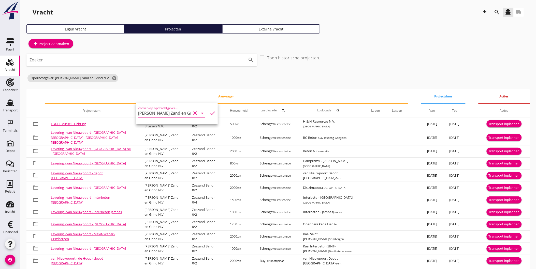
click at [390, 64] on div "add Project aanmaken Zoeken... search check_box_outline_blank Toon historische …" at bounding box center [277, 171] width 503 height 266
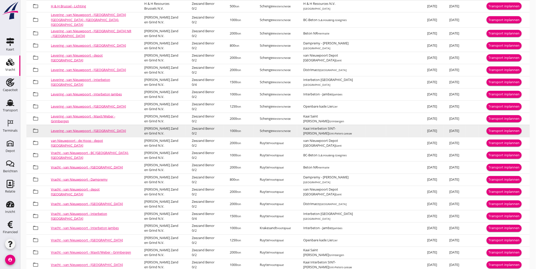
scroll to position [127, 0]
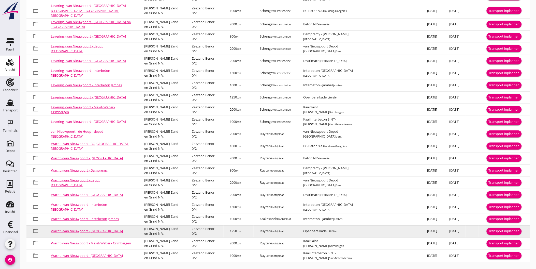
click at [83, 229] on link "Vracht - van Nieuwpoort - Lier" at bounding box center [87, 231] width 72 height 5
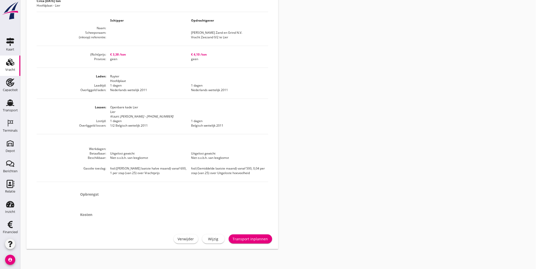
scroll to position [187, 0]
click at [214, 239] on div "Wijzig" at bounding box center [213, 238] width 14 height 5
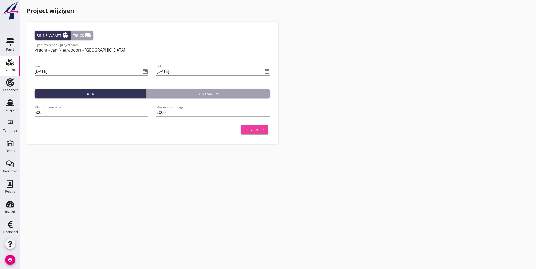
click at [250, 127] on div "Ga verder" at bounding box center [254, 129] width 19 height 5
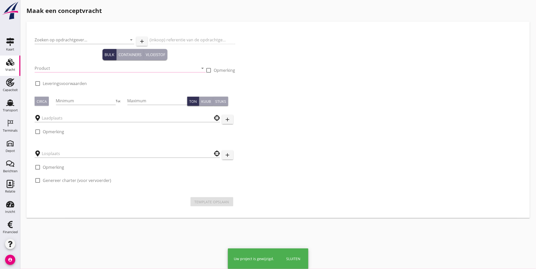
type input "[PERSON_NAME] Zand en Grind N.V."
type input "Vracht Zeezand 0/2 te Lier"
type input "Zeezand Benor 0/2 (6120)"
type input "1250"
checkbox input "true"
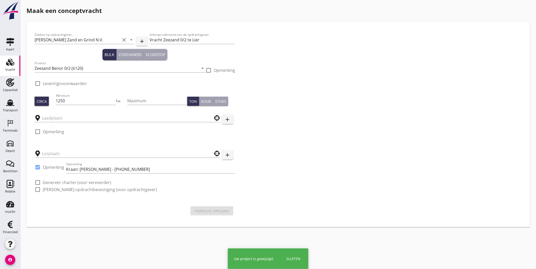
type input "Ruyter"
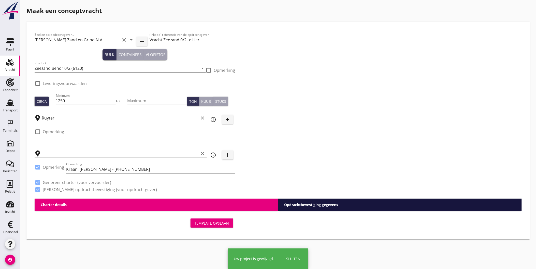
type input "Openbare kade Lier"
checkbox input "true"
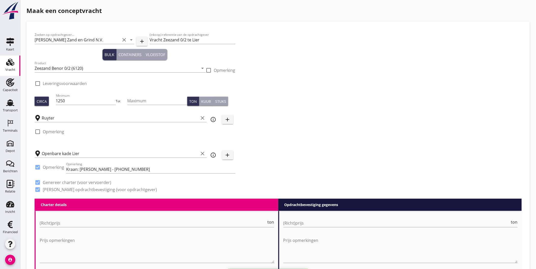
type input "3.38"
checkbox input "false"
radio input "false"
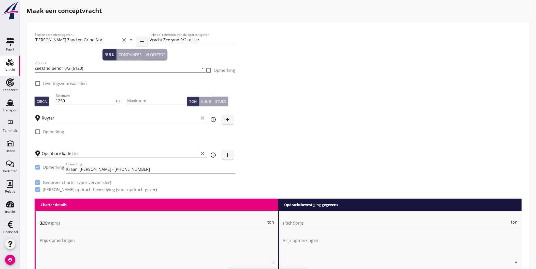
checkbox input "true"
type input "1"
type input "4.1"
checkbox input "false"
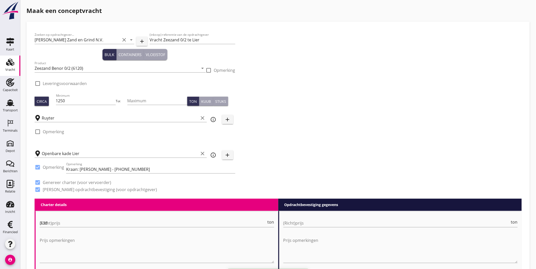
radio input "false"
checkbox input "true"
type input "1"
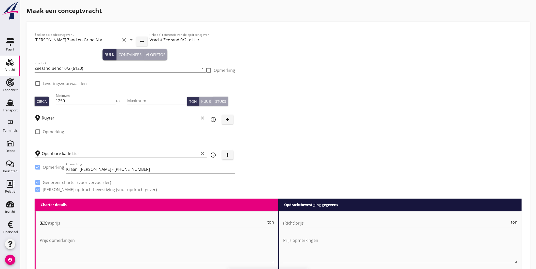
type input "1"
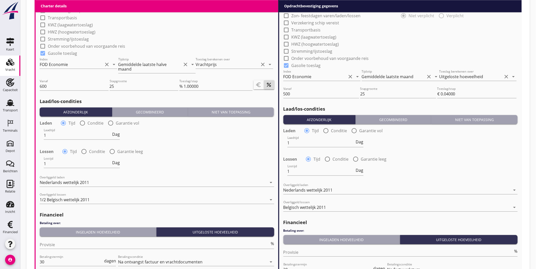
scroll to position [429, 0]
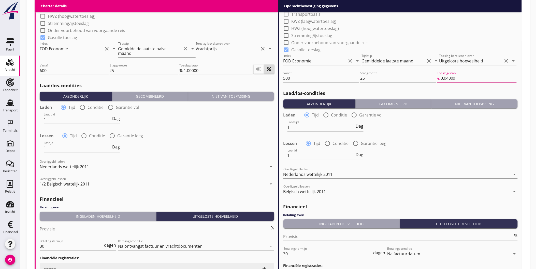
drag, startPoint x: 445, startPoint y: 77, endPoint x: 499, endPoint y: 87, distance: 54.1
click at [492, 83] on div "Toeslag/stap € 0.04000" at bounding box center [476, 80] width 79 height 13
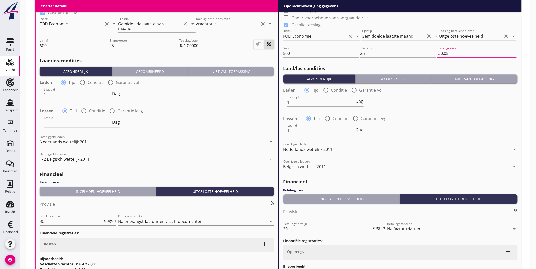
scroll to position [508, 0]
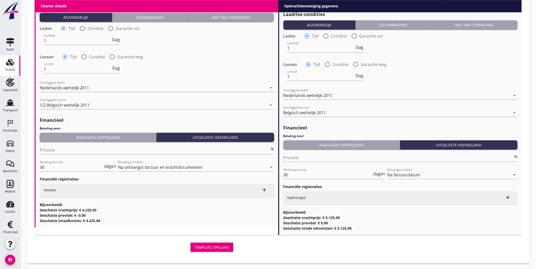
type input "0.05"
click at [226, 250] on div "Template opslaan" at bounding box center [211, 247] width 35 height 5
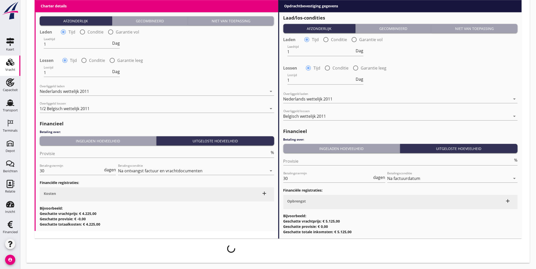
scroll to position [504, 0]
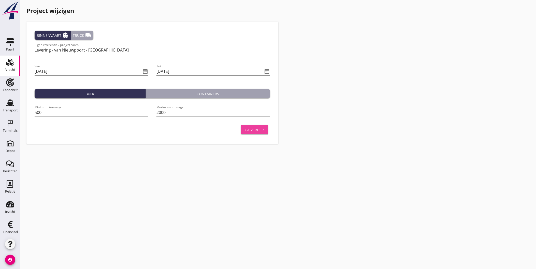
click at [263, 131] on div "Ga verder" at bounding box center [254, 129] width 19 height 5
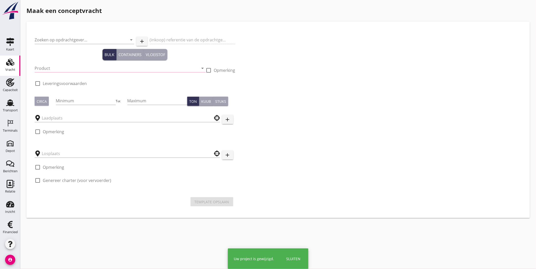
type input "[PERSON_NAME] Zand en Grind N.V."
type input "Levering Zeezand 0/2 te Lier"
type input "Zeezand Benor 0/2 (6120)"
type input "1250"
checkbox input "true"
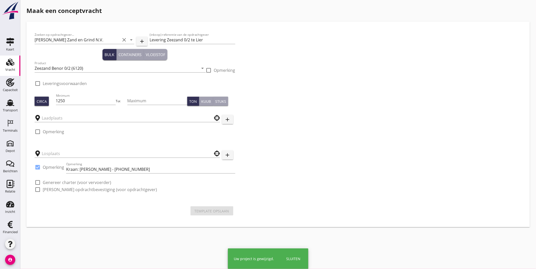
type input "Schenge"
checkbox input "true"
type input "Openbare kade Lier"
checkbox input "true"
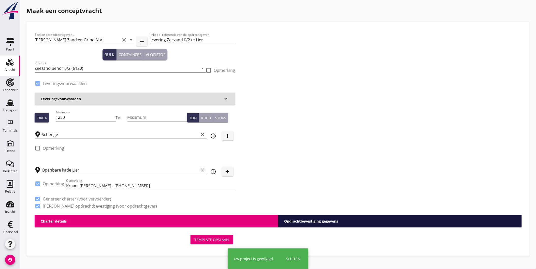
type input "3.38"
checkbox input "false"
radio input "false"
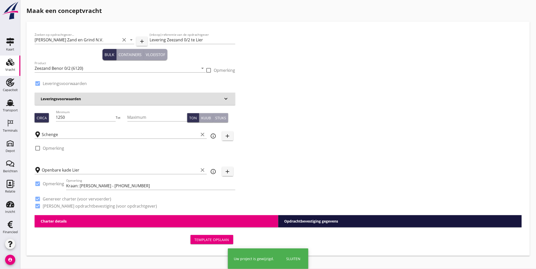
checkbox input "true"
type input "1"
type input "4.1"
checkbox input "false"
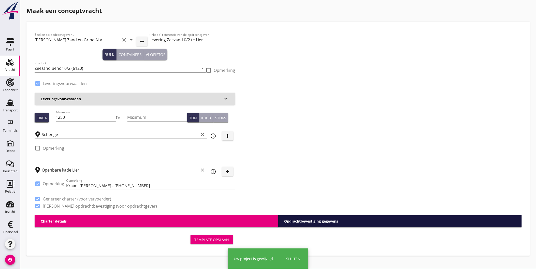
radio input "false"
checkbox input "true"
type input "1"
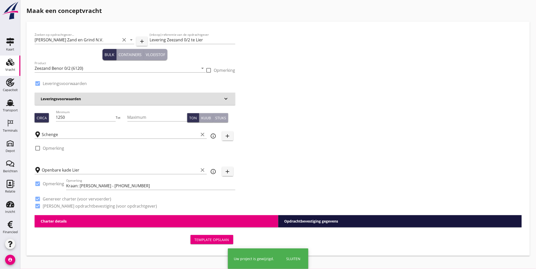
type input "1"
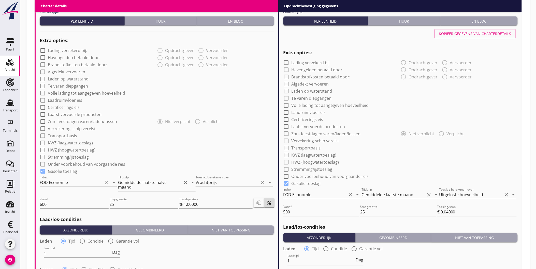
scroll to position [312, 0]
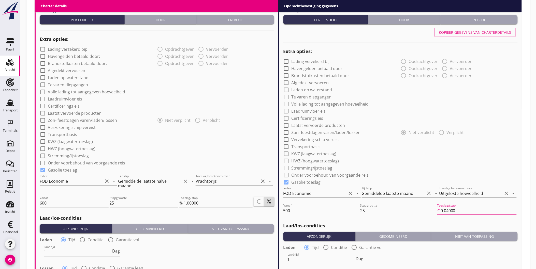
drag, startPoint x: 446, startPoint y: 211, endPoint x: 484, endPoint y: 212, distance: 37.1
click at [484, 212] on input "0.04000" at bounding box center [478, 211] width 76 height 8
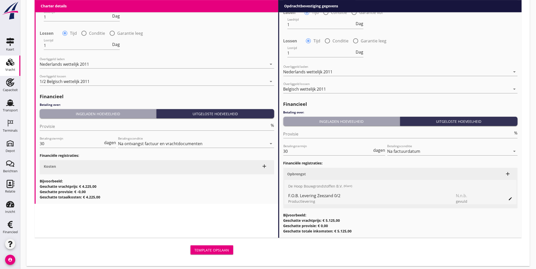
type input "0.05"
click at [216, 251] on div "Template opslaan" at bounding box center [211, 250] width 35 height 5
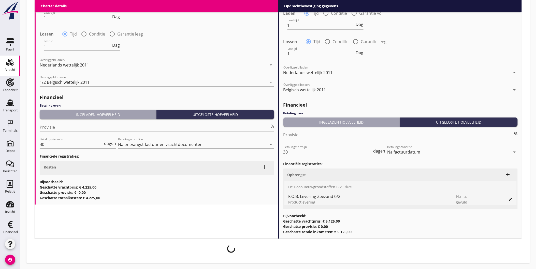
scroll to position [547, 0]
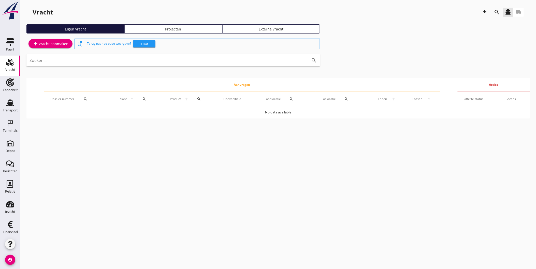
click at [265, 171] on div "cancel You are impersonating another user. Vracht download search directions_bo…" at bounding box center [277, 134] width 515 height 269
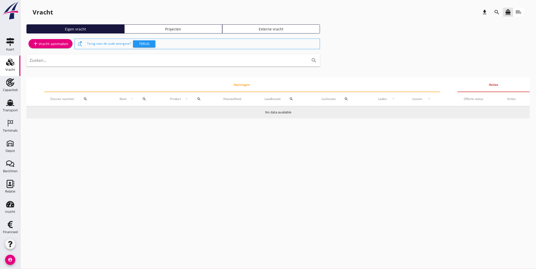
click at [279, 111] on td "No data available" at bounding box center [277, 113] width 503 height 12
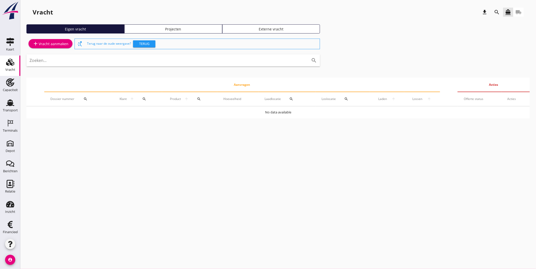
drag, startPoint x: 279, startPoint y: 111, endPoint x: 277, endPoint y: 128, distance: 16.8
click at [277, 128] on div "Vracht download search directions_boat local_shipping Eigen vracht Projecten Ex…" at bounding box center [277, 64] width 515 height 129
click at [3, 127] on div "Terminals" at bounding box center [10, 130] width 15 height 7
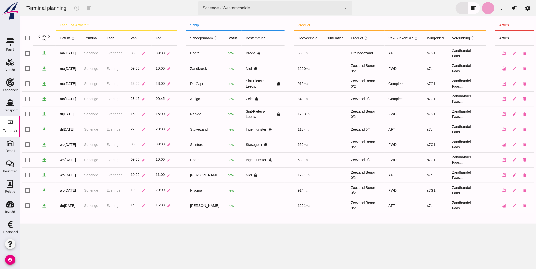
click at [485, 8] on icon "add" at bounding box center [488, 8] width 6 height 6
type input "Zandhandel Faasse B.V."
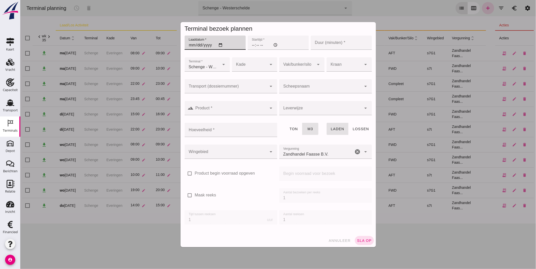
click at [219, 45] on input "Laaddatum *" at bounding box center [214, 43] width 61 height 14
type input "[DATE]"
click at [249, 46] on input "Starttijd *" at bounding box center [277, 43] width 61 height 14
type input "10:00"
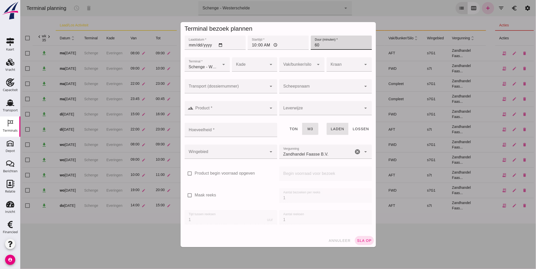
type input "60"
click at [268, 64] on icon "arrow_drop_down" at bounding box center [271, 65] width 6 height 6
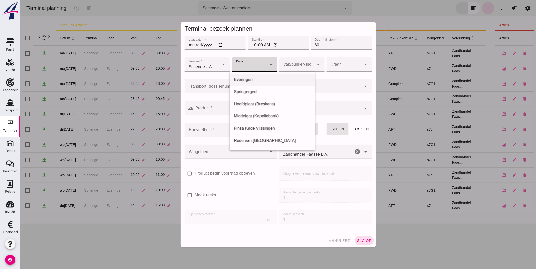
click at [257, 79] on div "Everingen" at bounding box center [271, 80] width 77 height 6
type input "7"
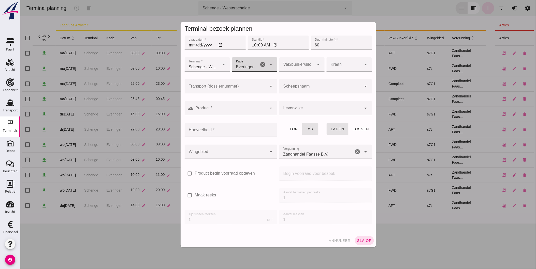
click at [292, 91] on input "Scheepsnaam" at bounding box center [320, 89] width 82 height 6
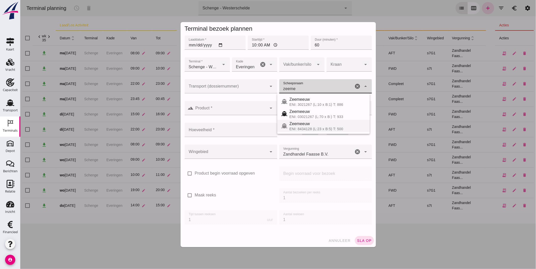
click at [315, 127] on div "ENI: 8434128 (L:23 x B:5) T: 500" at bounding box center [327, 129] width 76 height 4
type input "Zeemeeuw"
click at [256, 109] on input "Product *" at bounding box center [229, 111] width 73 height 6
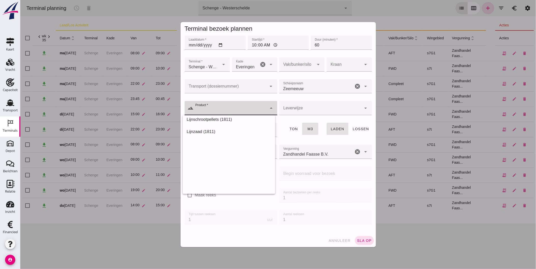
scroll to position [3057, 0]
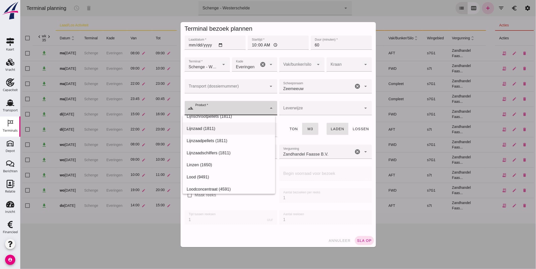
click at [234, 130] on div "Lijnzaad (1811)" at bounding box center [228, 129] width 84 height 6
type input "Lijnzaad (1811)"
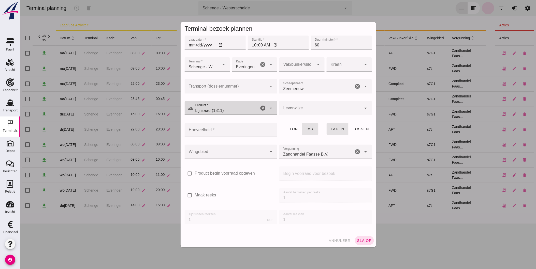
click at [240, 132] on input "Hoeveelheid *" at bounding box center [228, 130] width 89 height 14
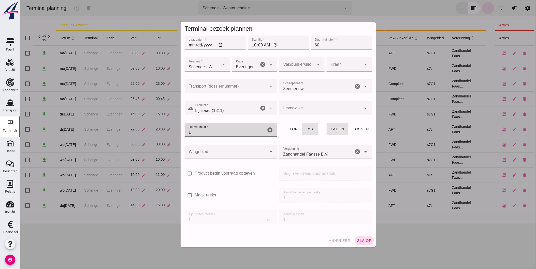
click at [355, 151] on icon "cancel" at bounding box center [357, 152] width 6 height 6
type input "1"
drag, startPoint x: 204, startPoint y: 133, endPoint x: 173, endPoint y: 133, distance: 31.8
click at [172, 133] on div "Terminal bezoek plannen Laaddatum * Laaddatum * [DATE] Starttijd * Starttijd * …" at bounding box center [277, 134] width 515 height 269
type input "0"
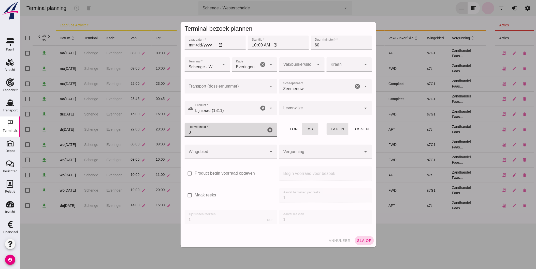
click at [364, 242] on span "sla op" at bounding box center [363, 241] width 15 height 4
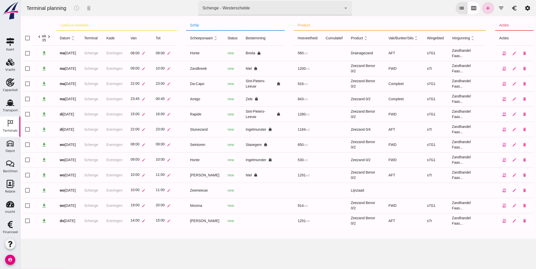
click at [262, 10] on div "Schenge - Westerschelde 9c876888-926f-4f5f-969d-c779b766b815" at bounding box center [269, 8] width 143 height 14
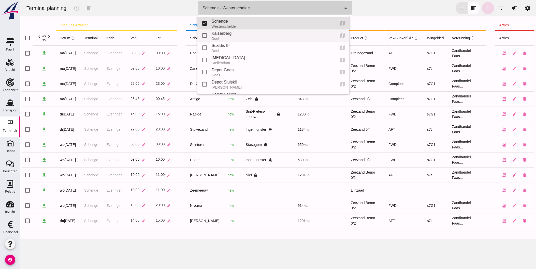
click at [247, 38] on div "Doel" at bounding box center [271, 39] width 120 height 4
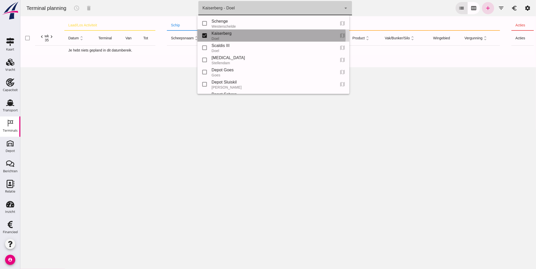
type input "7f603609-51ae-4e75-986b-c9057e559465"
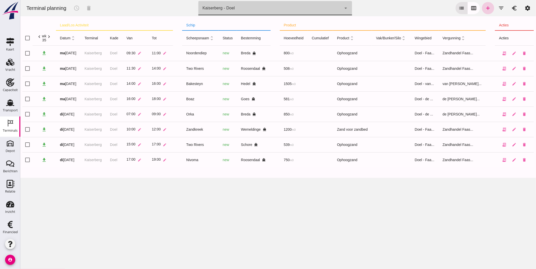
click at [486, 6] on icon "add" at bounding box center [488, 8] width 6 height 6
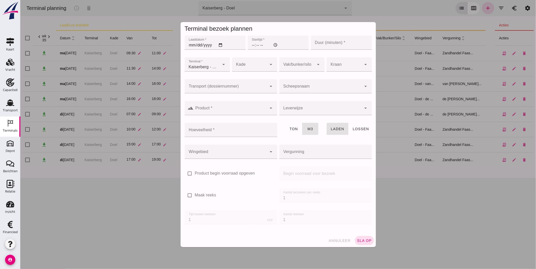
type input "Zandhandel Faasse B.V."
click at [218, 44] on input "Laaddatum *" at bounding box center [214, 43] width 61 height 14
type input "[DATE]"
click at [252, 47] on input "Starttijd *" at bounding box center [277, 43] width 61 height 14
type input "13:00"
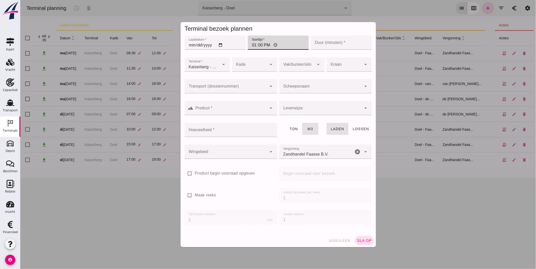
click at [317, 45] on input "Duur (minuten) *" at bounding box center [340, 43] width 61 height 14
type input "180"
click at [261, 61] on div at bounding box center [249, 64] width 35 height 14
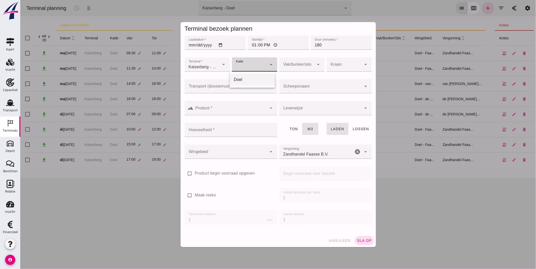
click at [261, 78] on div "Doel" at bounding box center [251, 80] width 37 height 6
type input "11"
click at [304, 89] on input "Scheepsnaam" at bounding box center [320, 89] width 82 height 6
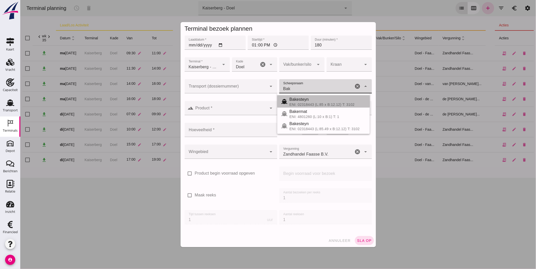
click at [308, 99] on div "Bakesteyn" at bounding box center [327, 100] width 76 height 6
type input "Bakesteyn"
type input "1643"
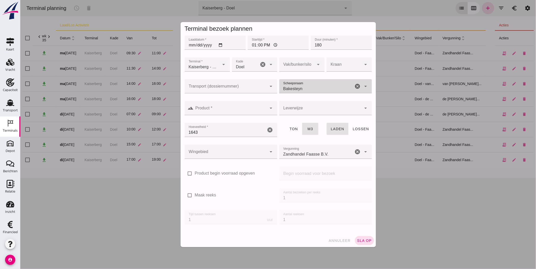
type input "Bakesteyn"
click at [250, 108] on input "Product *" at bounding box center [229, 111] width 73 height 6
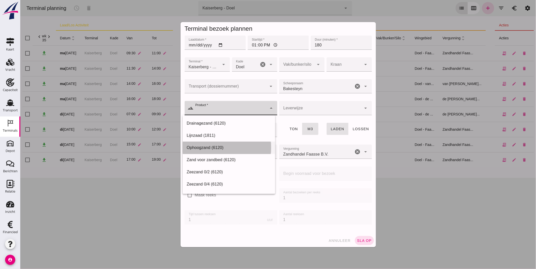
click at [216, 147] on div "Ophoogzand (6120)" at bounding box center [228, 148] width 84 height 6
type input "Ophoogzand (6120)"
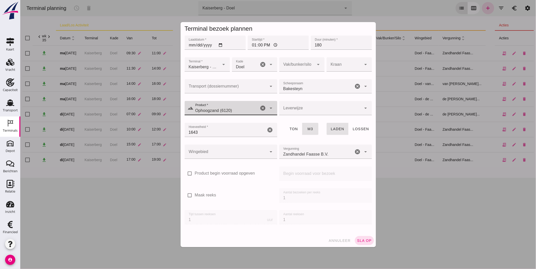
click at [294, 109] on div at bounding box center [320, 108] width 82 height 14
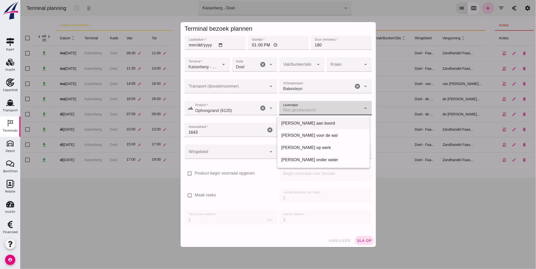
click at [291, 125] on div "[PERSON_NAME] aan boord" at bounding box center [323, 124] width 84 height 6
type input "franco_on_board"
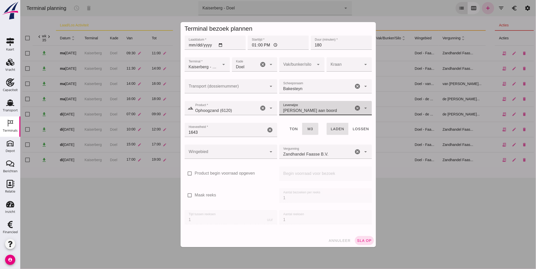
click at [238, 132] on input "1643" at bounding box center [224, 130] width 81 height 14
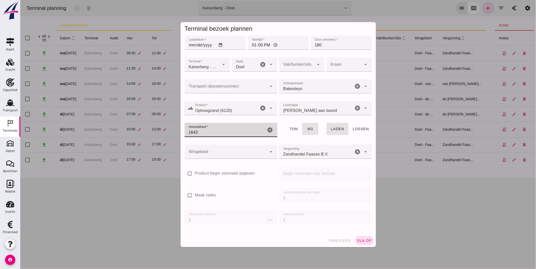
drag, startPoint x: 217, startPoint y: 132, endPoint x: 137, endPoint y: 131, distance: 80.3
click at [137, 131] on div "Terminal bezoek plannen Laaddatum * Laaddatum * [DATE] Starttijd * Starttijd * …" at bounding box center [277, 134] width 515 height 269
type input "1505"
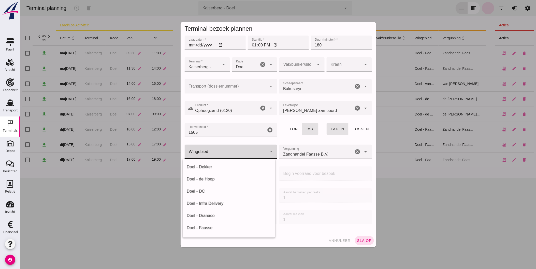
drag, startPoint x: 206, startPoint y: 149, endPoint x: 206, endPoint y: 152, distance: 2.8
click at [206, 150] on div at bounding box center [225, 152] width 82 height 14
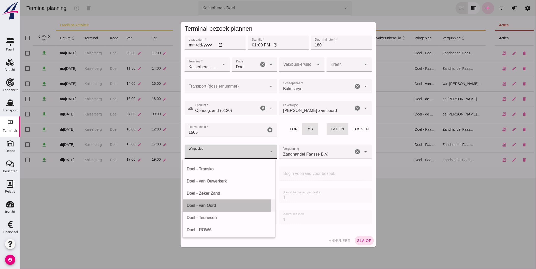
click at [222, 204] on div "Doel - van Oord" at bounding box center [228, 206] width 84 height 6
type input "203"
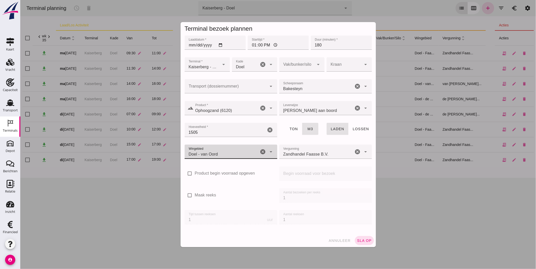
click at [355, 152] on icon "cancel" at bounding box center [357, 152] width 6 height 6
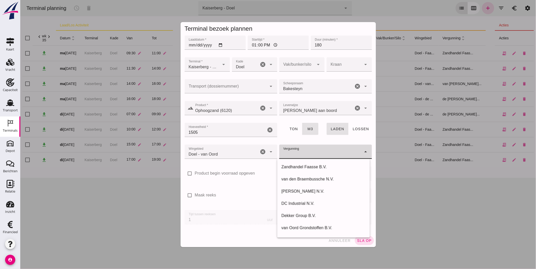
click at [343, 153] on input "Vergunning" at bounding box center [320, 155] width 82 height 6
click at [317, 226] on div "van Oord Grondstoffen B.V." at bounding box center [323, 228] width 84 height 6
type input "van Oord Grondstoffen B.V."
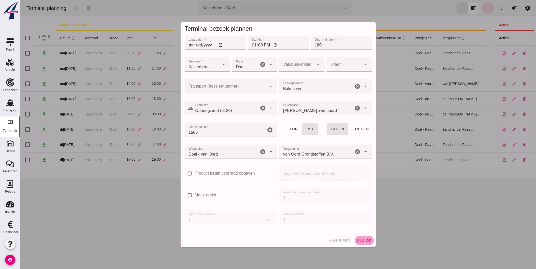
click at [360, 240] on span "sla op" at bounding box center [363, 241] width 15 height 4
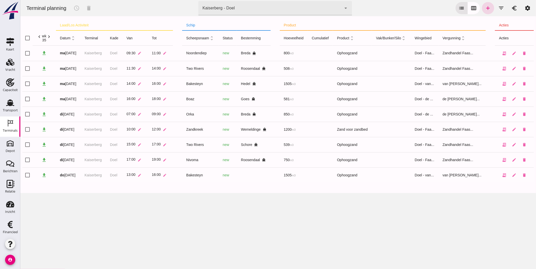
click at [10, 260] on icon "account_circle" at bounding box center [10, 260] width 10 height 10
click at [27, 258] on div "Uitloggen" at bounding box center [45, 258] width 37 height 6
